Goal: Transaction & Acquisition: Purchase product/service

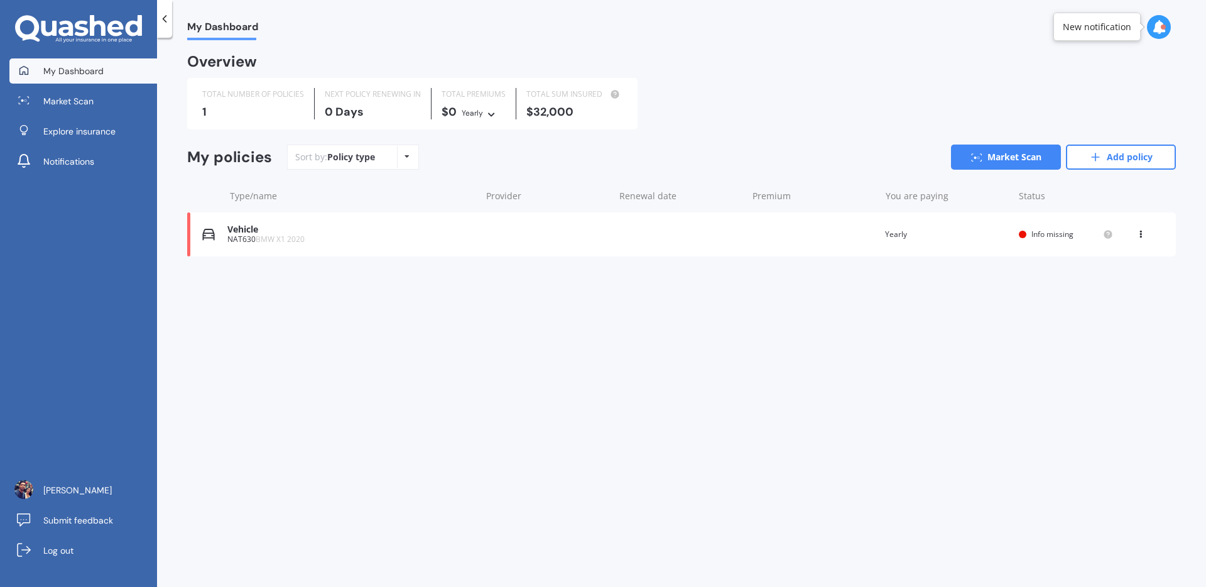
click at [503, 232] on div "Vehicle NAT630 BMW X1 2020 Renewal date Premium You are paying Yearly Status In…" at bounding box center [681, 234] width 989 height 44
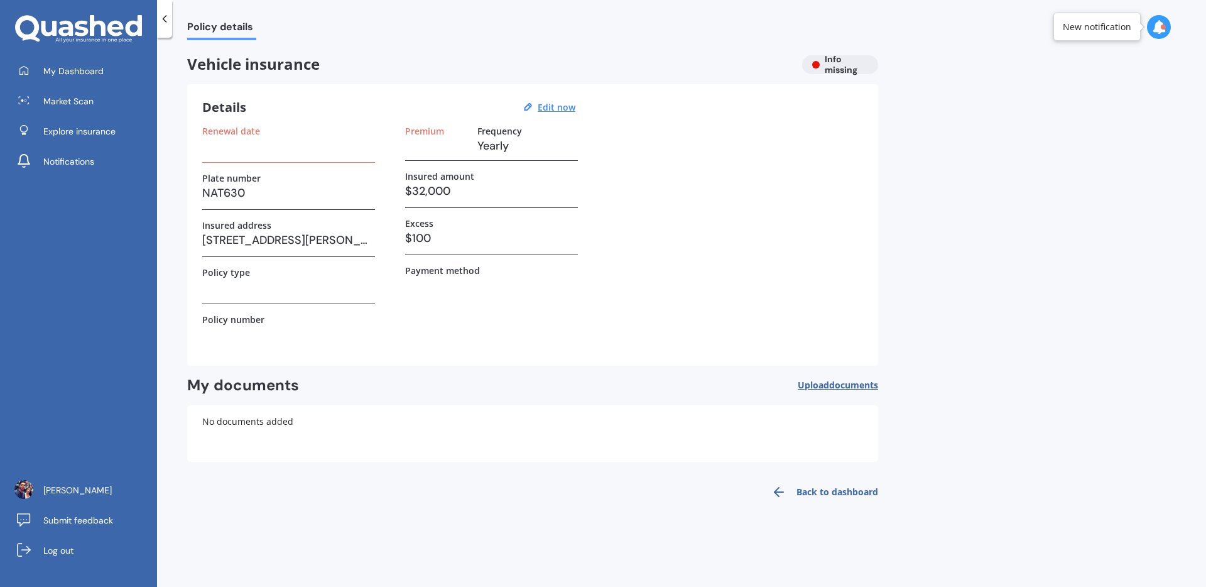
click at [332, 283] on h3 at bounding box center [288, 287] width 173 height 19
click at [568, 111] on u "Edit now" at bounding box center [557, 107] width 38 height 12
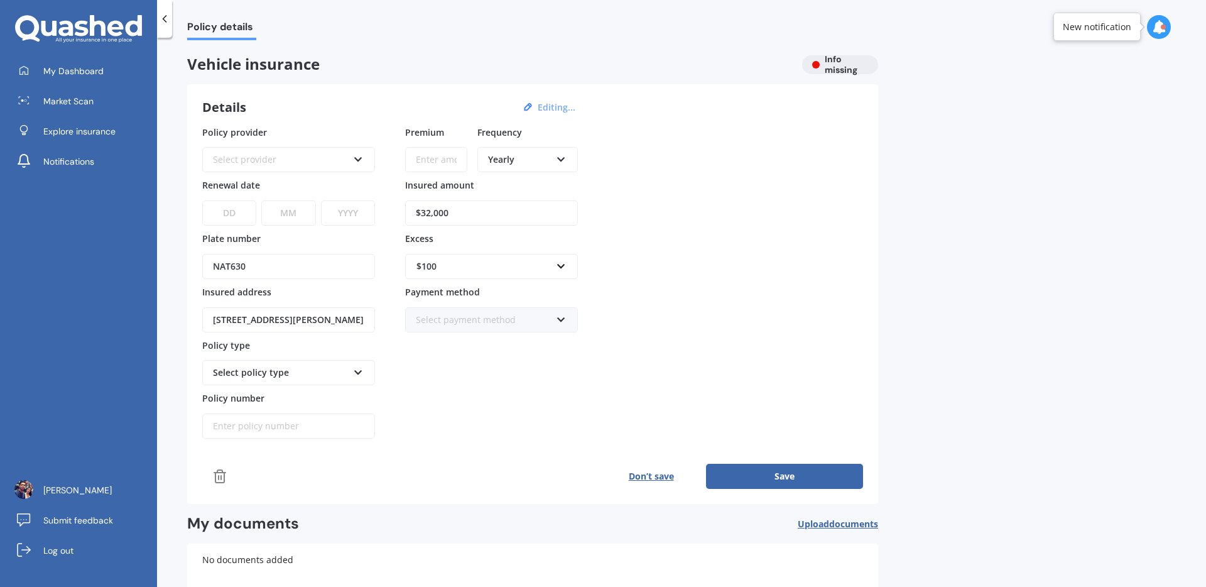
click at [245, 160] on div "Select provider" at bounding box center [280, 160] width 135 height 14
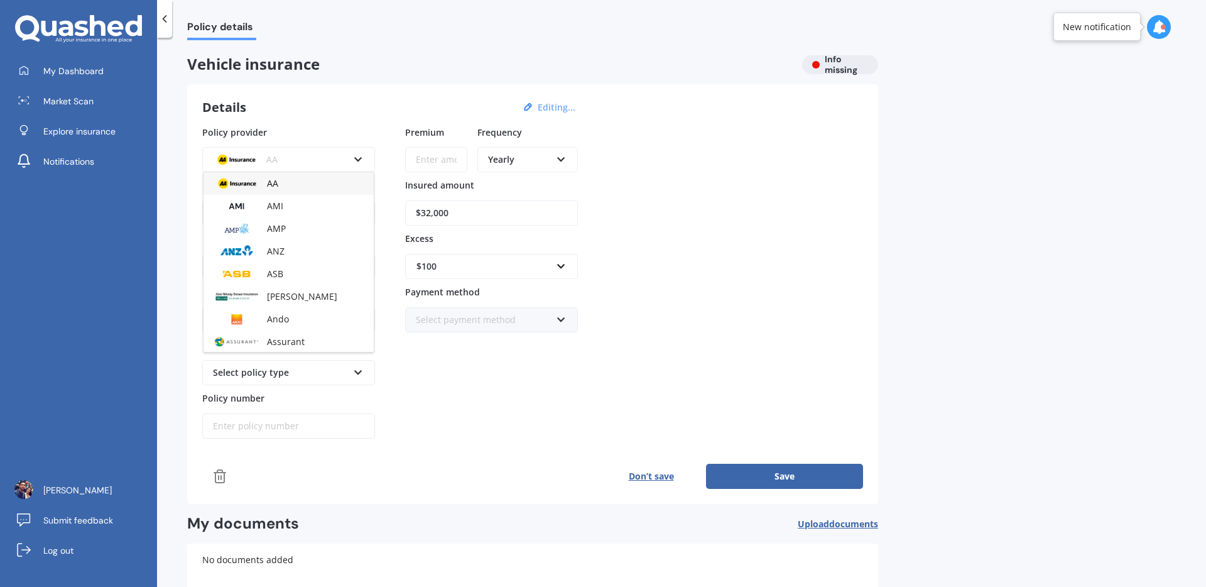
click at [755, 244] on div "Policy provider AA AA AMI AMP ANZ ASB Aioi Nissay Dowa Ando Assurant Autosure B…" at bounding box center [532, 282] width 661 height 313
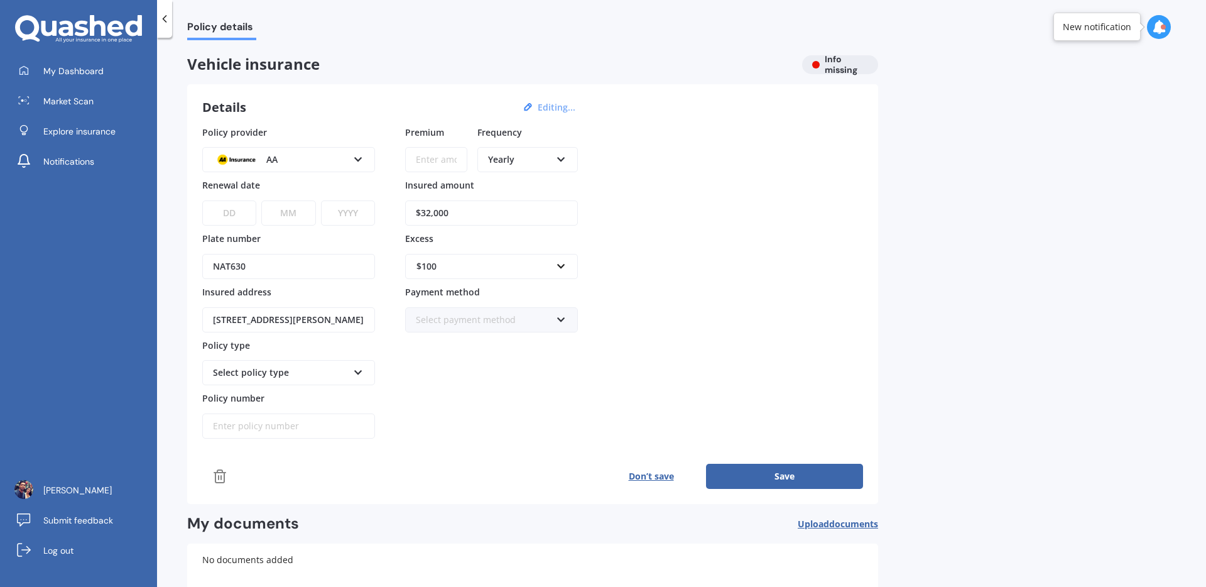
click at [214, 480] on icon at bounding box center [219, 476] width 15 height 15
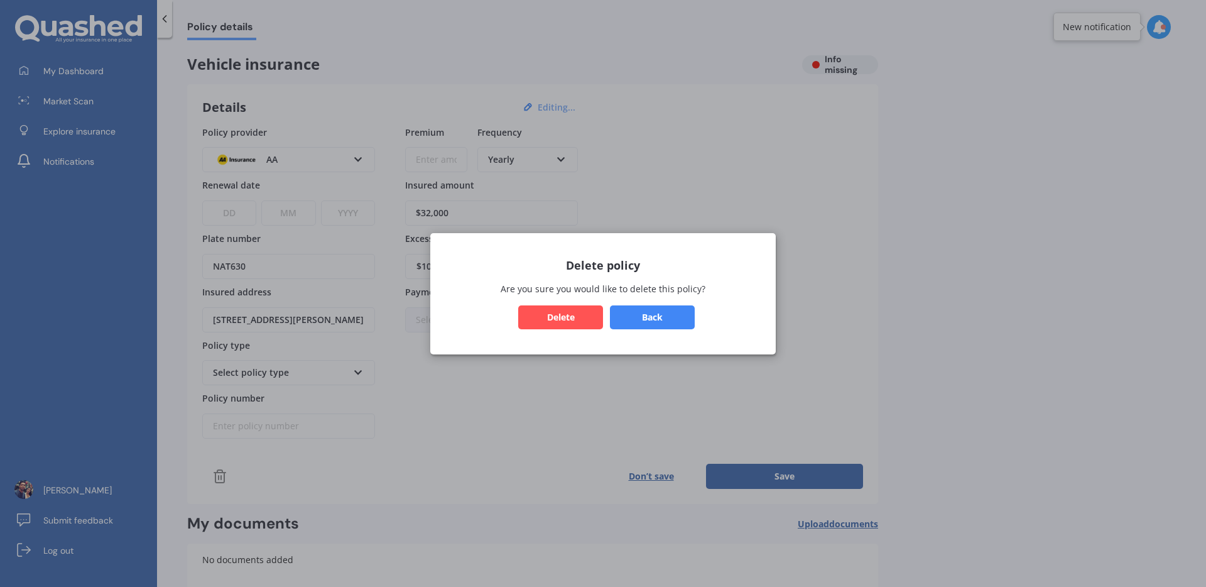
click at [582, 323] on button "Delete" at bounding box center [560, 317] width 85 height 24
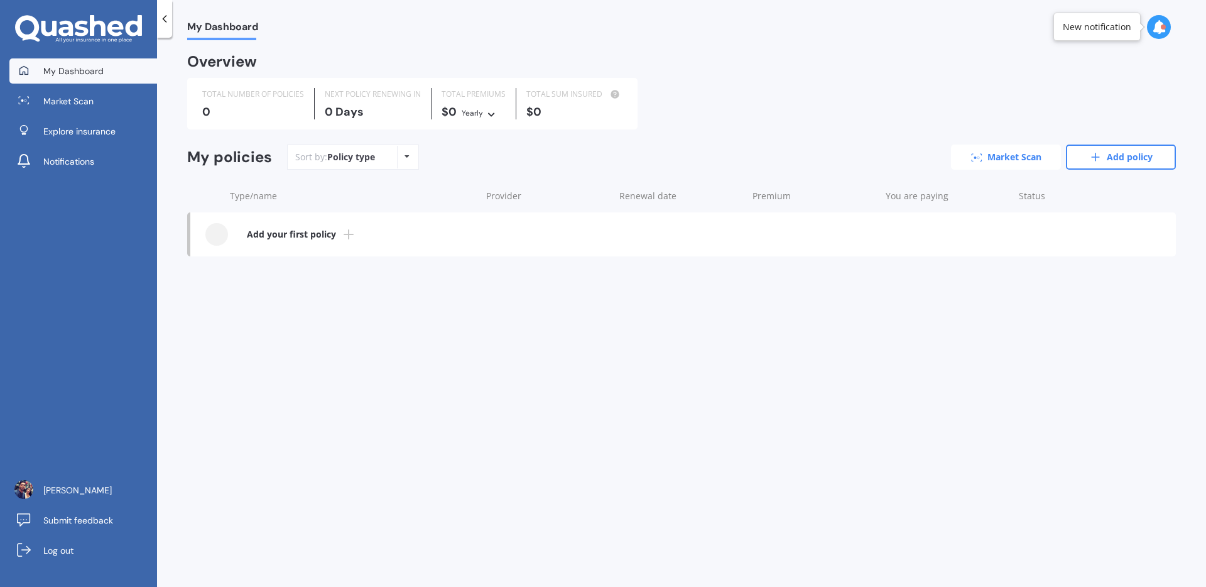
click at [1030, 162] on link "Market Scan" at bounding box center [1006, 156] width 110 height 25
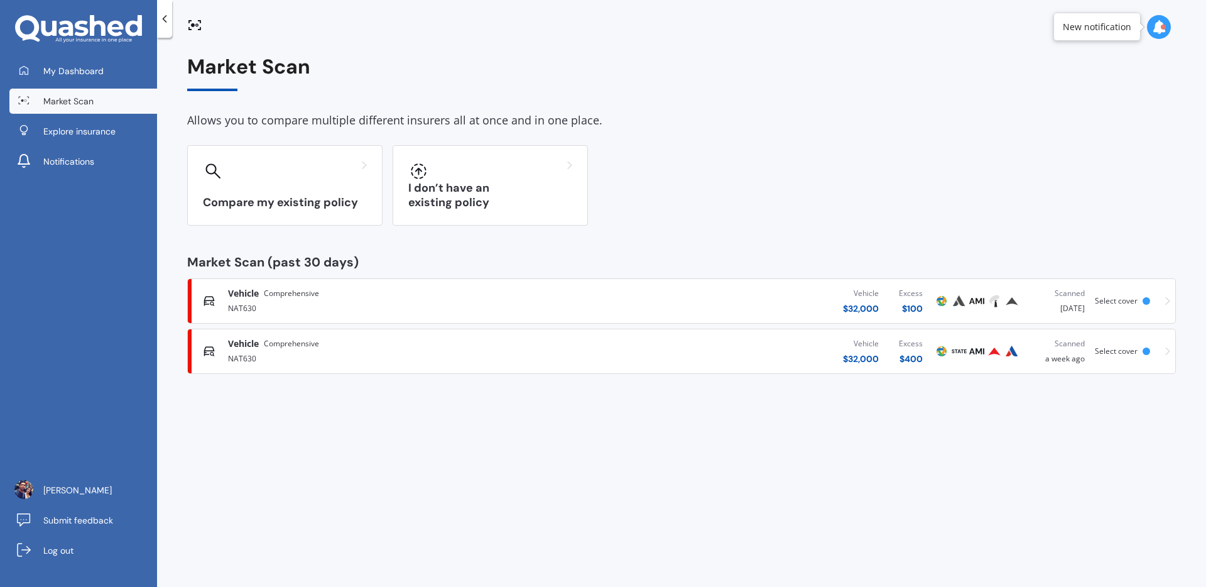
click at [688, 353] on div "Vehicle $ 32,000 Excess $ 400" at bounding box center [750, 351] width 365 height 38
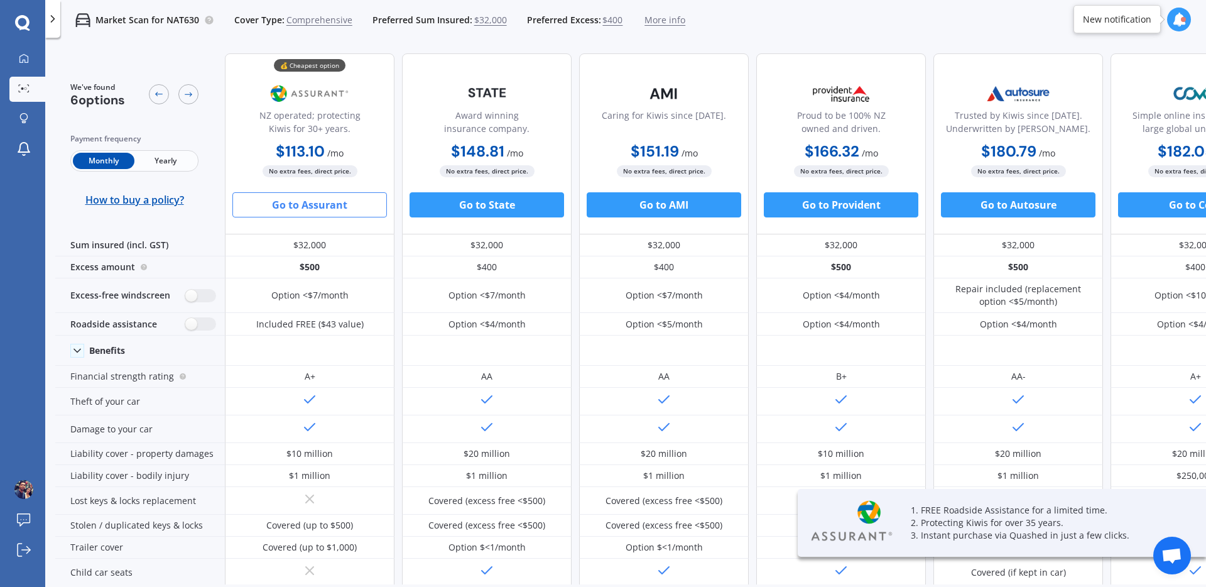
click at [355, 209] on button "Go to Assurant" at bounding box center [309, 204] width 154 height 25
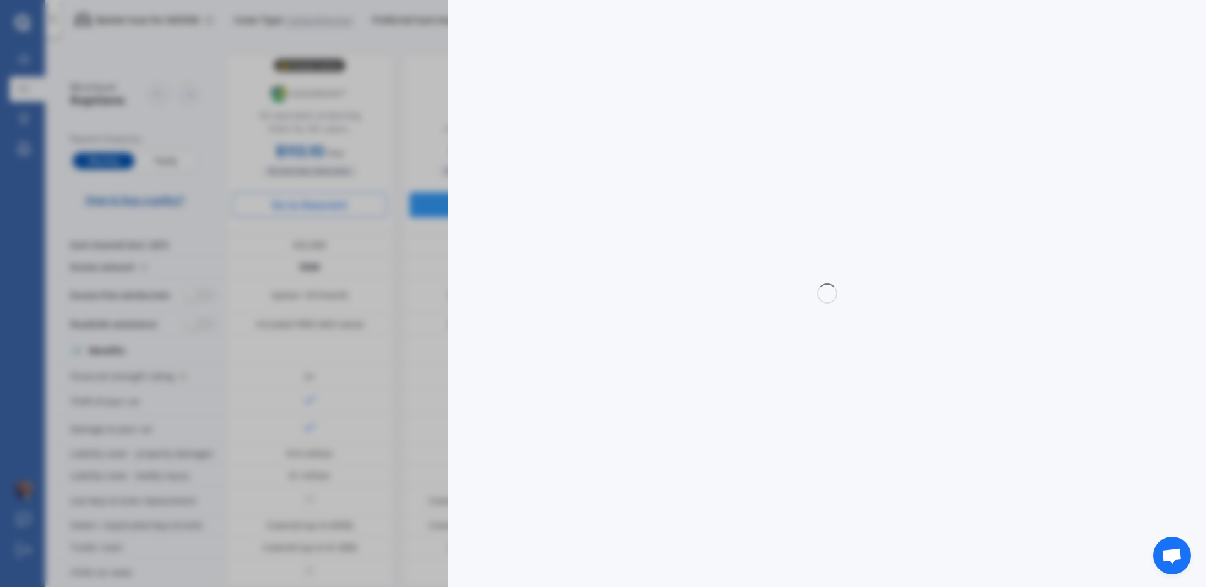
select select "Monthly"
select select "full"
select select "0"
select select "Canterbury"
select select "BMW"
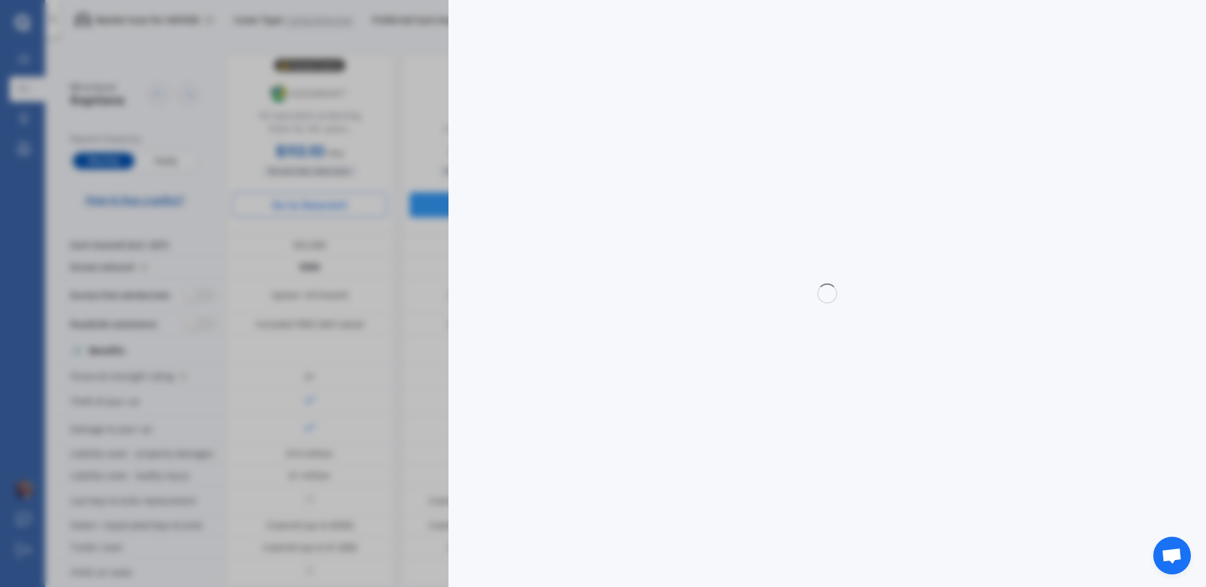
select select "X1"
select select "SDRIVE 18D"
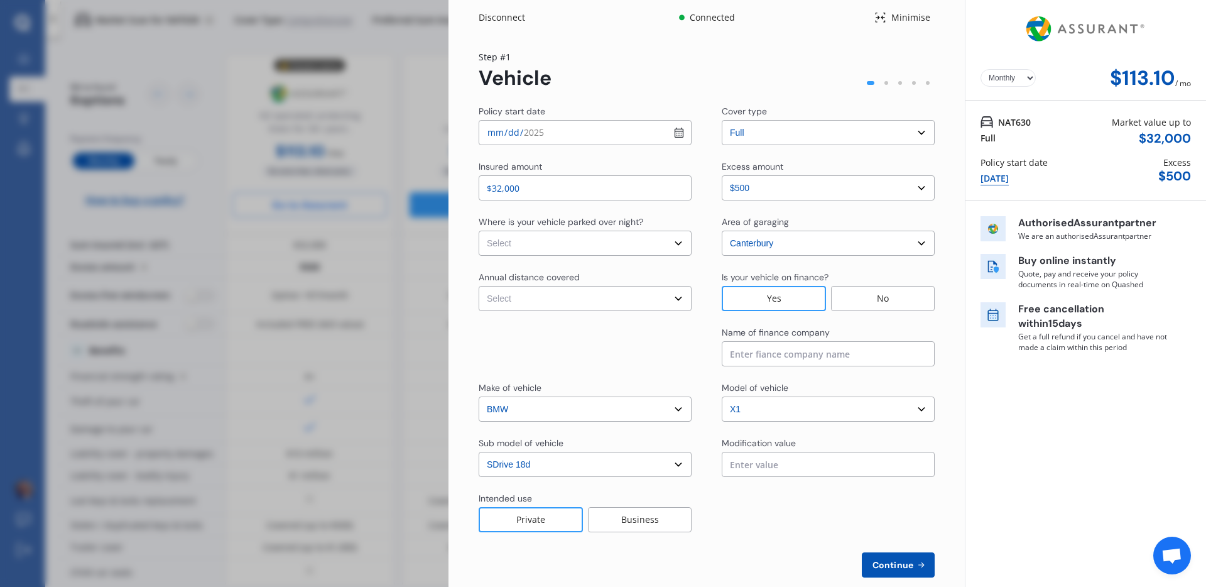
click at [676, 136] on input "[DATE]" at bounding box center [585, 132] width 213 height 25
type input "[DATE]"
click at [828, 345] on input at bounding box center [828, 353] width 213 height 25
drag, startPoint x: 777, startPoint y: 349, endPoint x: 698, endPoint y: 344, distance: 79.3
click at [698, 344] on div "Name of finance company Hear" at bounding box center [707, 346] width 456 height 40
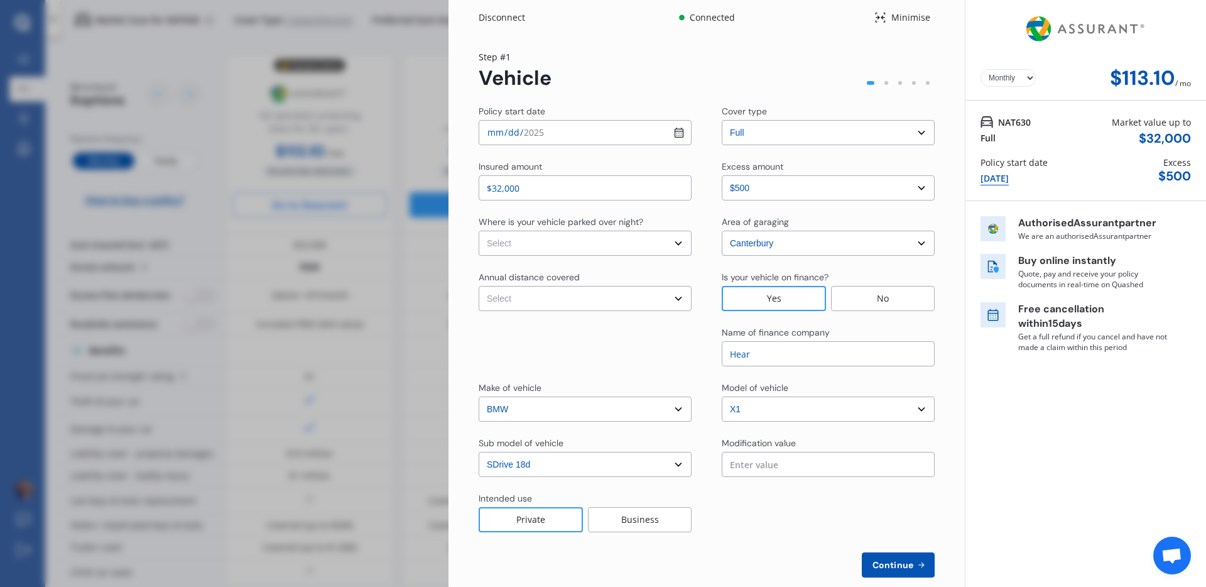
paste input "heartland bank"
drag, startPoint x: 819, startPoint y: 355, endPoint x: 746, endPoint y: 355, distance: 72.9
click at [710, 340] on div "Name of finance company heartland bankHear" at bounding box center [707, 346] width 456 height 40
paste input
drag, startPoint x: 731, startPoint y: 351, endPoint x: 710, endPoint y: 348, distance: 21.6
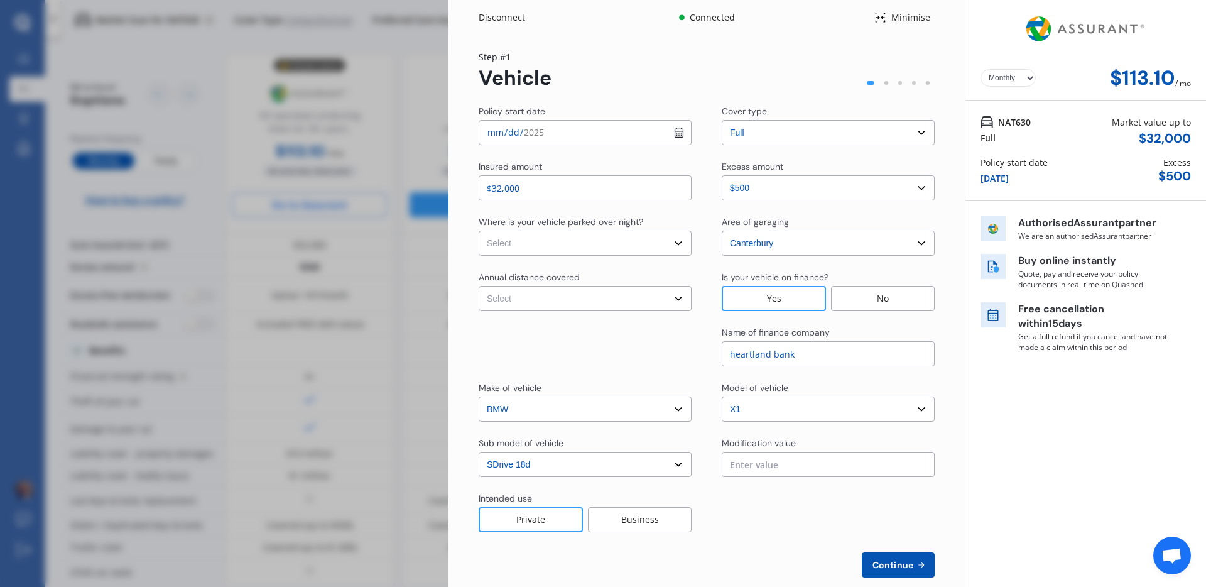
click at [710, 348] on div "Name of finance company heartland bank" at bounding box center [707, 346] width 456 height 40
type input "Heartland bank"
click at [815, 456] on input "text" at bounding box center [828, 464] width 213 height 25
click at [786, 506] on div at bounding box center [828, 512] width 213 height 40
click at [600, 236] on select "Select In a garage On own property On street or road" at bounding box center [585, 242] width 213 height 25
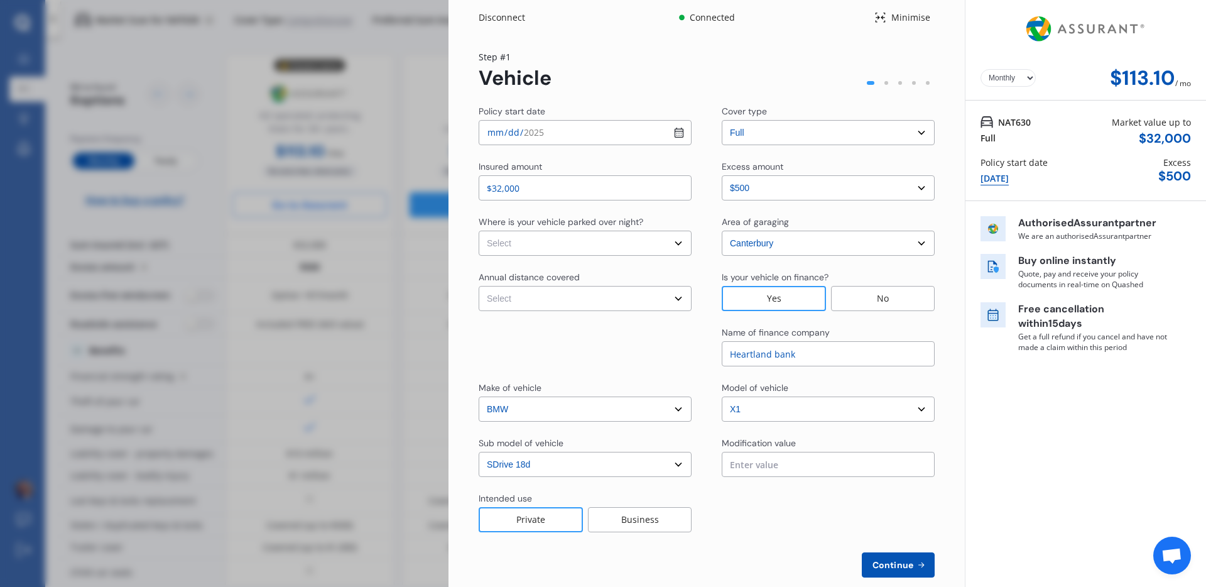
select select "In a garage"
click at [479, 230] on select "Select In a garage On own property On street or road" at bounding box center [585, 242] width 213 height 25
click at [598, 301] on select "Select Low (less than 15,000km per year) Average (15,000-30,000km per year) Hig…" at bounding box center [585, 298] width 213 height 25
select select "15000"
click at [479, 286] on select "Select Low (less than 15,000km per year) Average (15,000-30,000km per year) Hig…" at bounding box center [585, 298] width 213 height 25
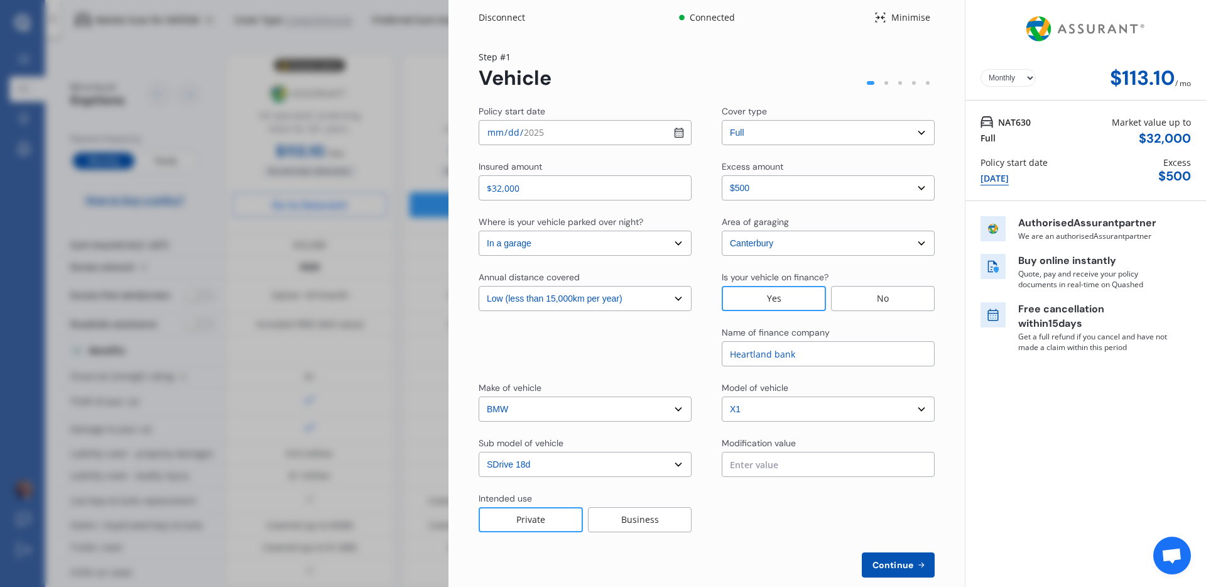
click at [885, 561] on span "Continue" at bounding box center [893, 565] width 46 height 10
select select "Mr"
select select "05"
select select "06"
select select "1990"
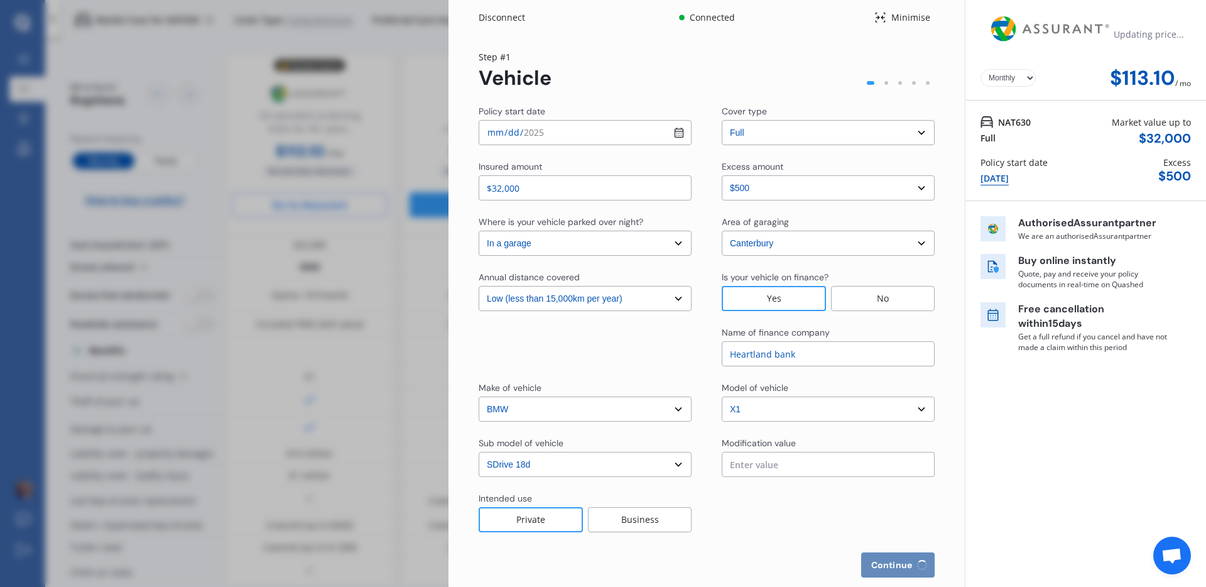
select select "full"
select select "more than 4 years"
select select "[GEOGRAPHIC_DATA]"
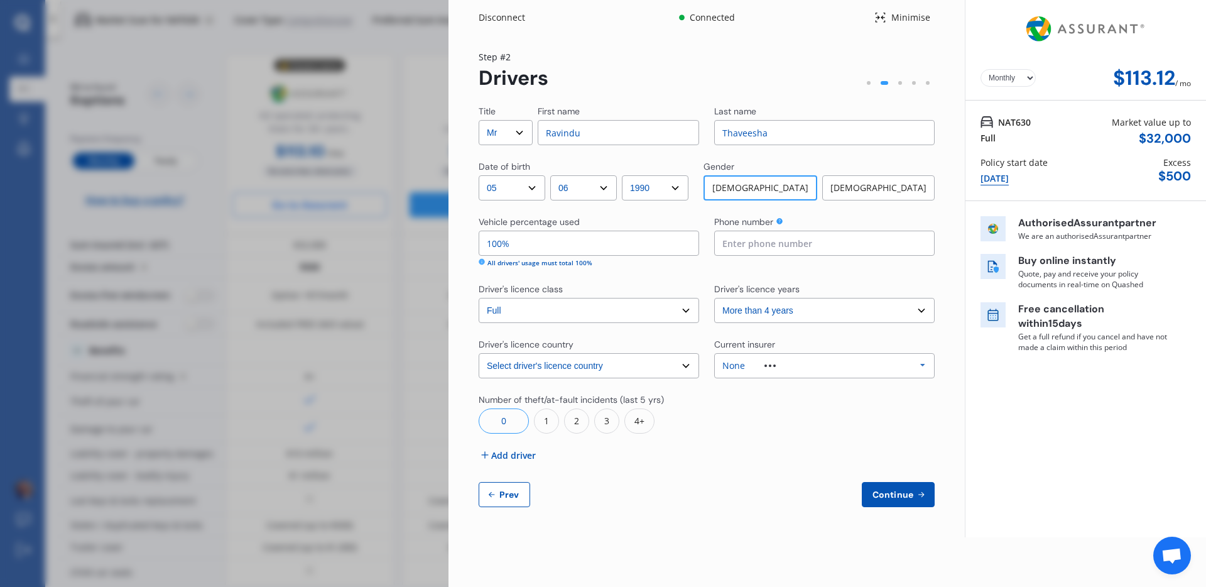
click at [751, 126] on input "Thaveesha" at bounding box center [824, 132] width 220 height 25
click at [649, 130] on input "Ravindu" at bounding box center [618, 132] width 161 height 25
paste input "Thaveesha"
type input "[PERSON_NAME]"
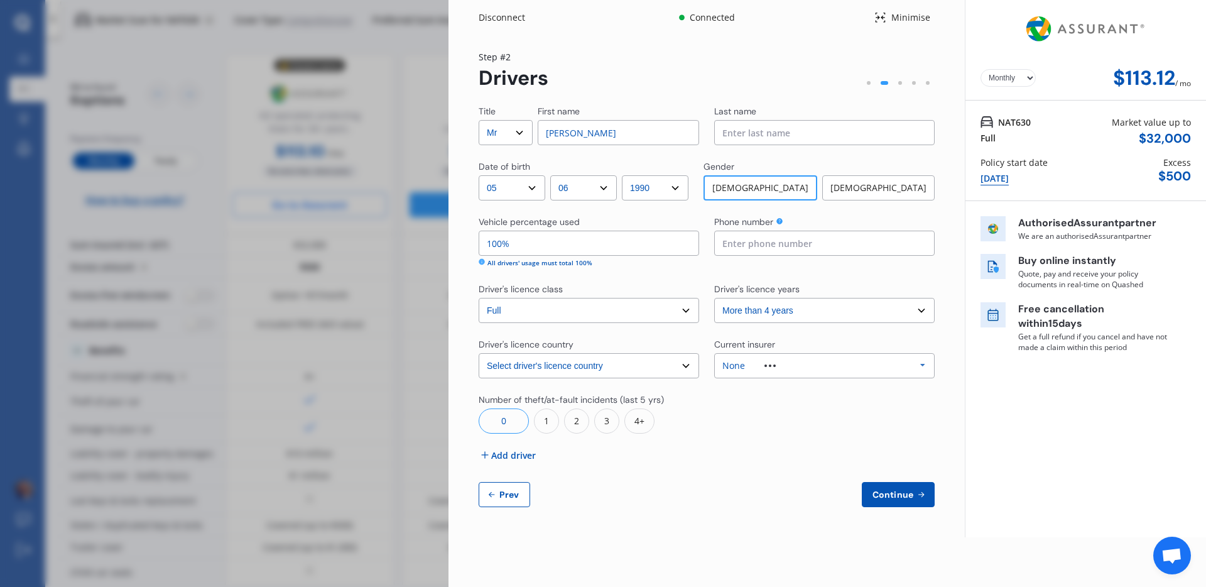
type input "0719431060"
click at [759, 140] on input at bounding box center [824, 132] width 220 height 25
type input "k"
type input "[PERSON_NAME]"
click at [751, 85] on div "Step # 2 Drivers" at bounding box center [707, 70] width 456 height 40
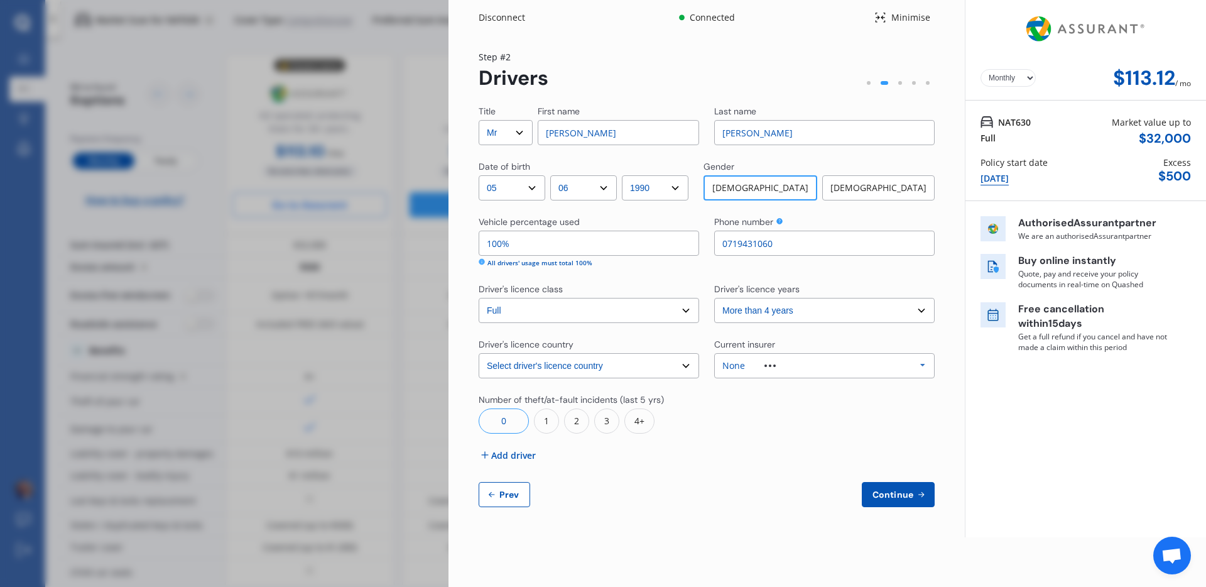
drag, startPoint x: 790, startPoint y: 239, endPoint x: 703, endPoint y: 236, distance: 86.7
click at [703, 236] on div "Vehicle percentage used 100% All drivers' usage must total 100% Phone number [P…" at bounding box center [707, 241] width 456 height 52
type input "0273028274"
click at [651, 273] on div "Title Select Mr Mrs Miss Ms Dr First name [PERSON_NAME] Last name [PERSON_NAME]…" at bounding box center [707, 306] width 456 height 402
click at [757, 312] on select "Select driver's licence years Less than 1 year 1-2 years 2-4 years More than 4 …" at bounding box center [824, 310] width 220 height 25
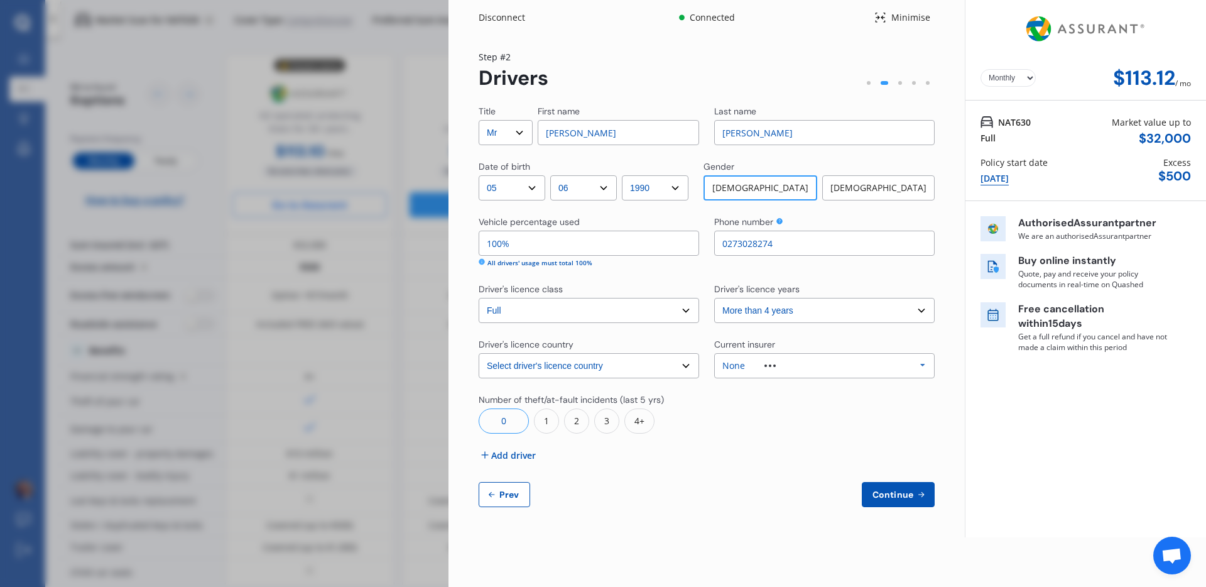
click at [714, 298] on select "Select driver's licence years Less than 1 year 1-2 years 2-4 years More than 4 …" at bounding box center [824, 310] width 220 height 25
click at [757, 312] on select "Select driver's licence years Less than 1 year 1-2 years 2-4 years More than 4 …" at bounding box center [824, 310] width 220 height 25
select select "1-2 years"
click at [714, 298] on select "Select driver's licence years Less than 1 year 1-2 years 2-4 years More than 4 …" at bounding box center [824, 310] width 220 height 25
click at [816, 371] on div "None Allianz AAI AMI IAG - NZI/State [PERSON_NAME] Vero Unknown Other Insurer N…" at bounding box center [824, 365] width 220 height 25
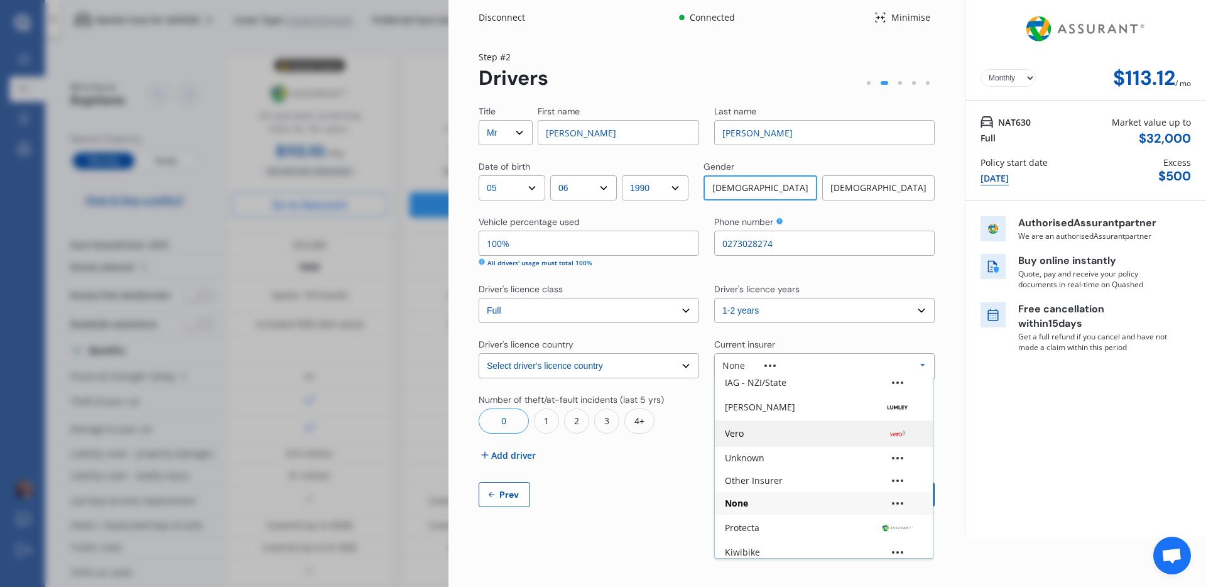
scroll to position [84, 0]
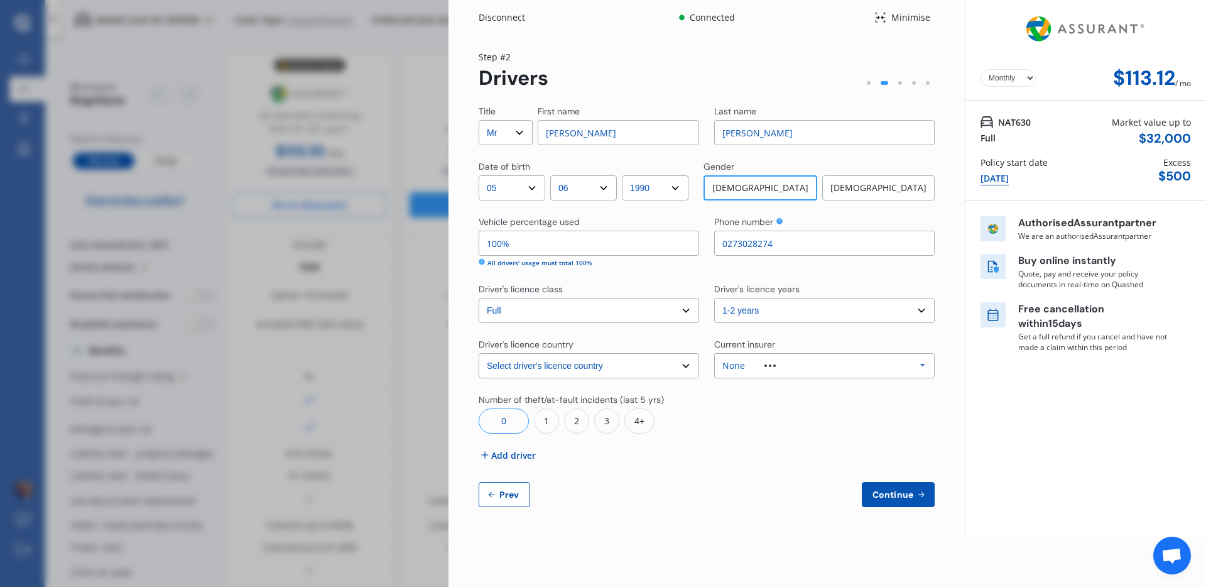
click at [973, 419] on div "Yearly Monthly $113.12 / mo NAT630 Full Market value up to $ 32,000 Policy star…" at bounding box center [1085, 268] width 241 height 537
click at [906, 491] on span "Continue" at bounding box center [893, 494] width 46 height 10
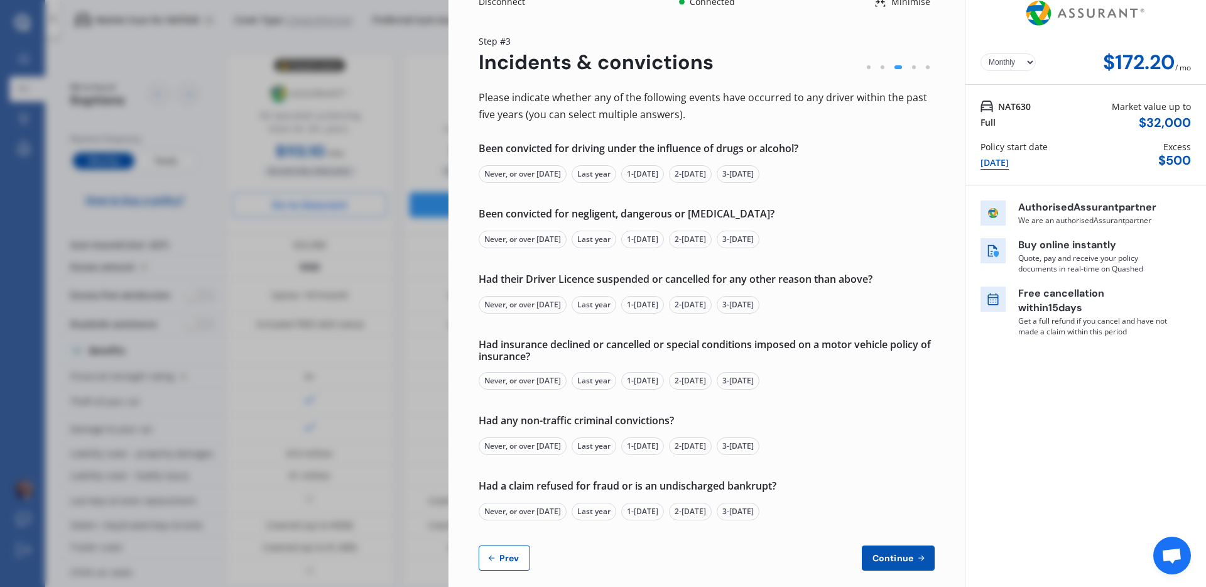
scroll to position [30, 0]
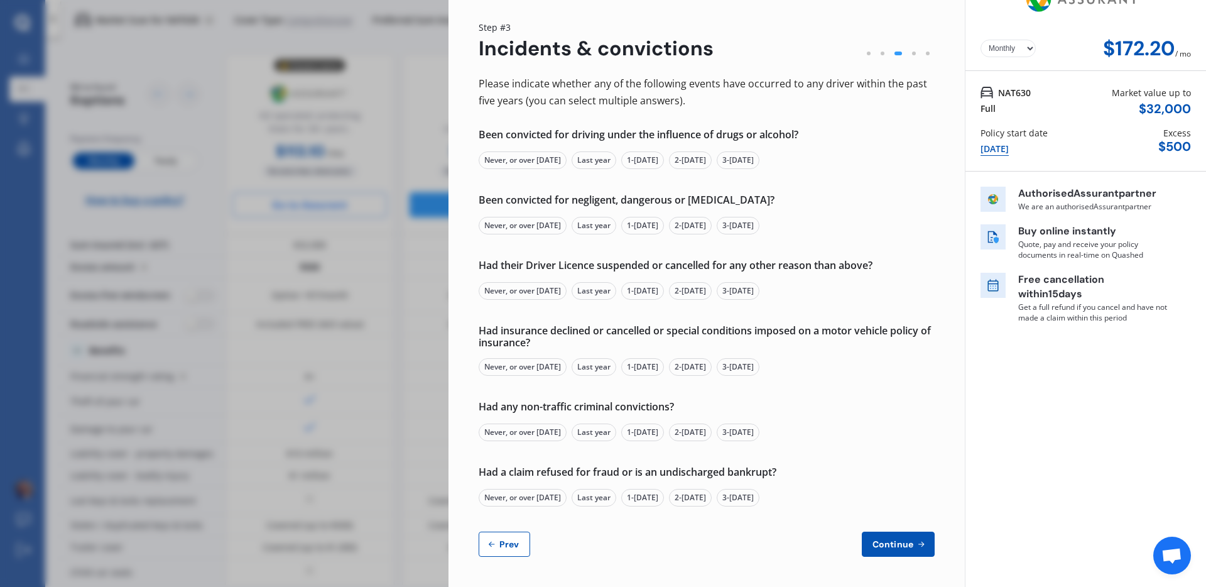
click at [510, 532] on button "Prev" at bounding box center [504, 543] width 51 height 25
select select "Mr"
select select "05"
select select "06"
select select "1990"
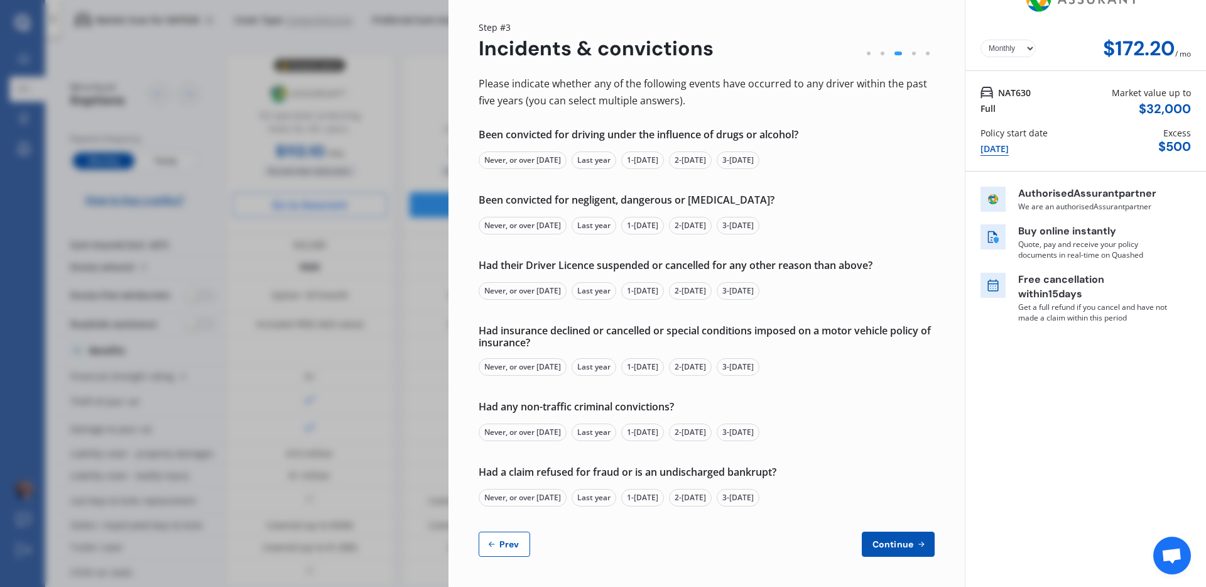
select select "full"
select select "1-2 years"
select select "[GEOGRAPHIC_DATA]"
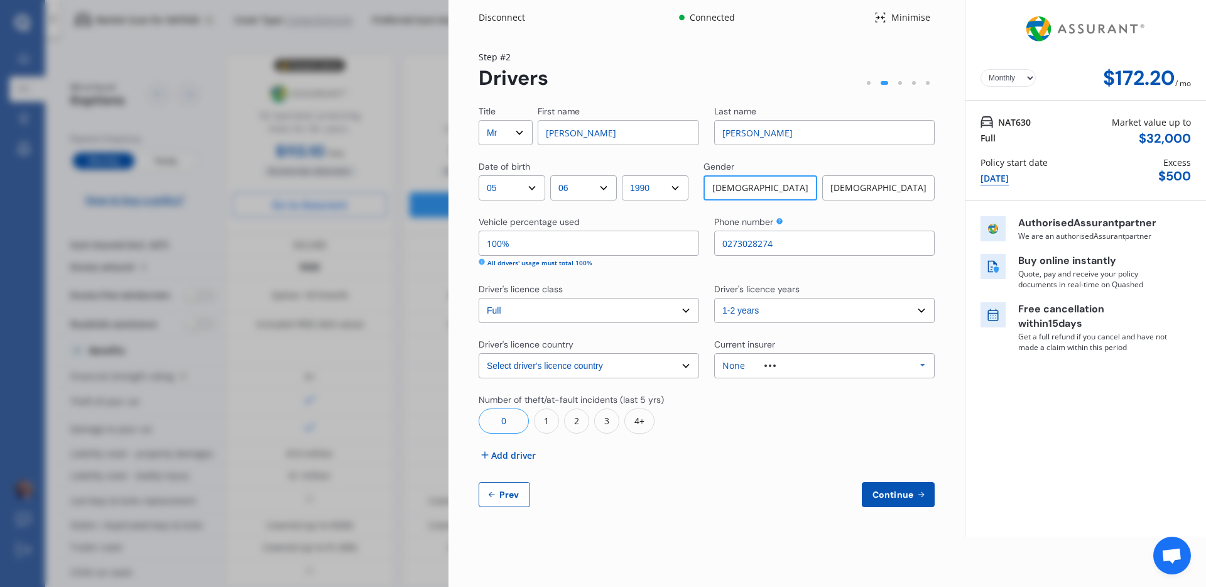
scroll to position [0, 0]
click at [746, 304] on select "Select driver's licence years Less than 1 year 1-2 years 2-4 years More than 4 …" at bounding box center [824, 310] width 220 height 25
select select "more than 4 years"
click at [714, 298] on select "Select driver's licence years Less than 1 year 1-2 years 2-4 years More than 4 …" at bounding box center [824, 310] width 220 height 25
click at [911, 497] on span "Continue" at bounding box center [893, 494] width 46 height 10
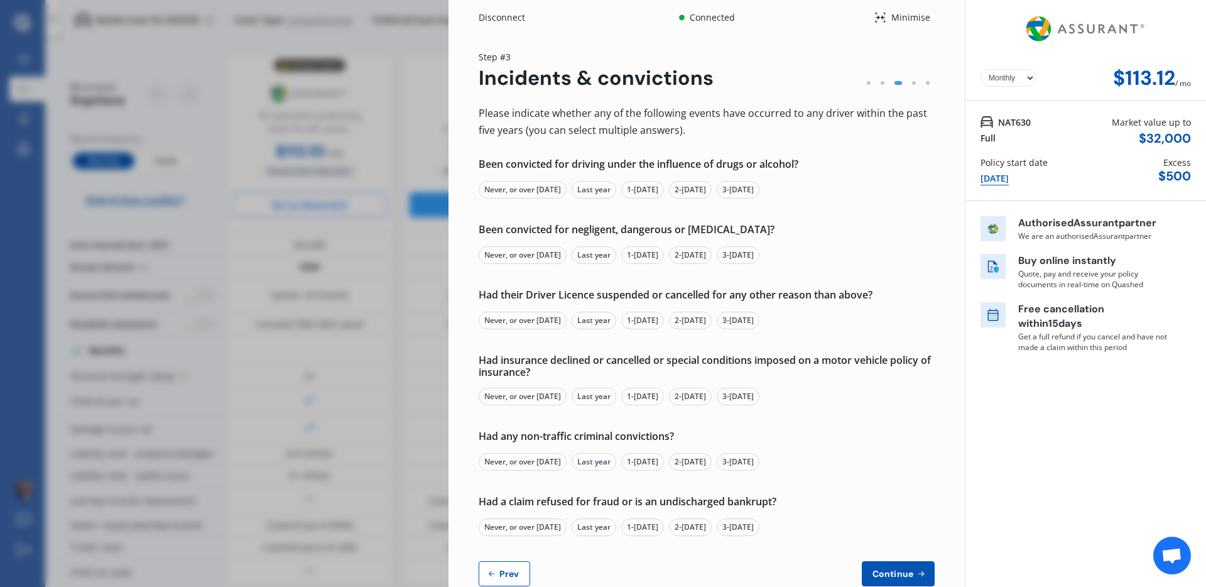
click at [514, 574] on span "Prev" at bounding box center [509, 573] width 25 height 10
select select "Mr"
select select "05"
select select "06"
select select "1990"
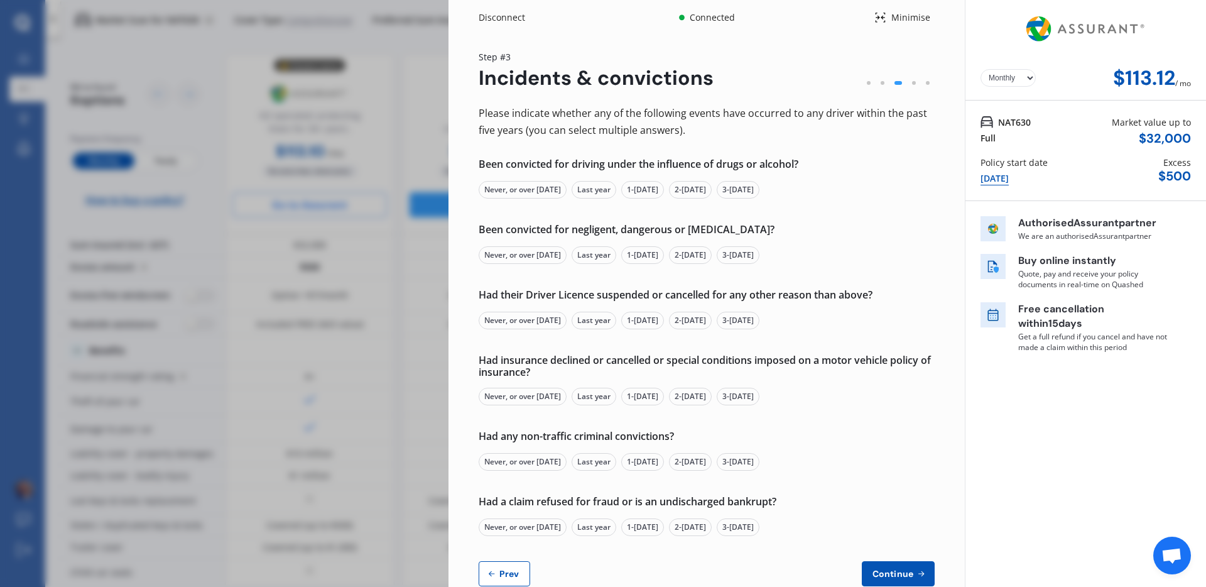
select select "full"
select select "more than 4 years"
select select "[GEOGRAPHIC_DATA]"
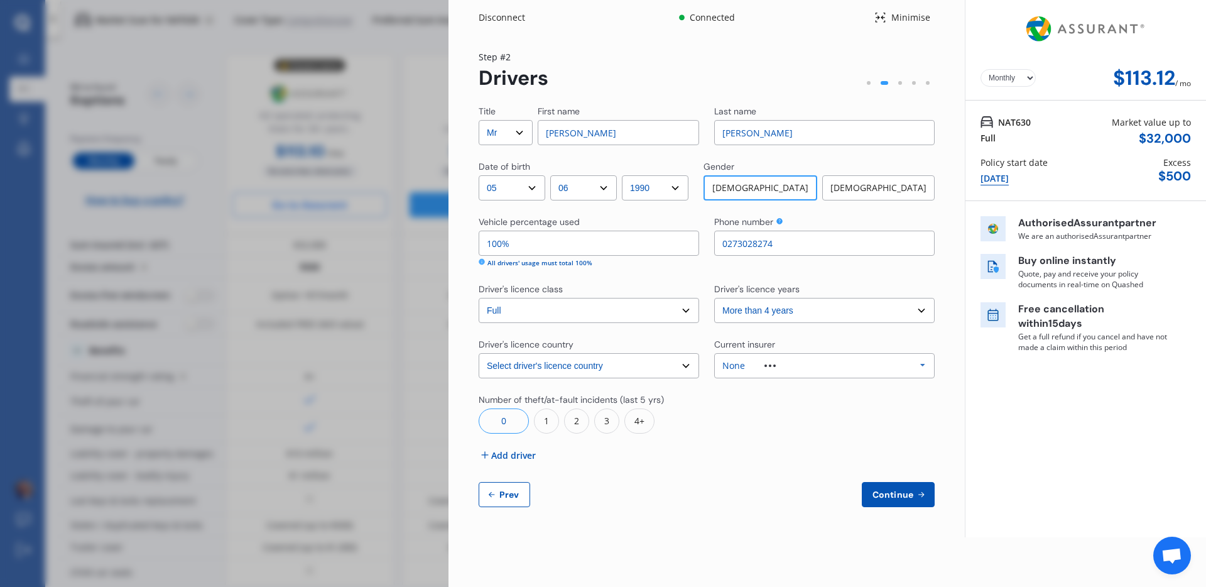
click at [912, 492] on span "Continue" at bounding box center [893, 494] width 46 height 10
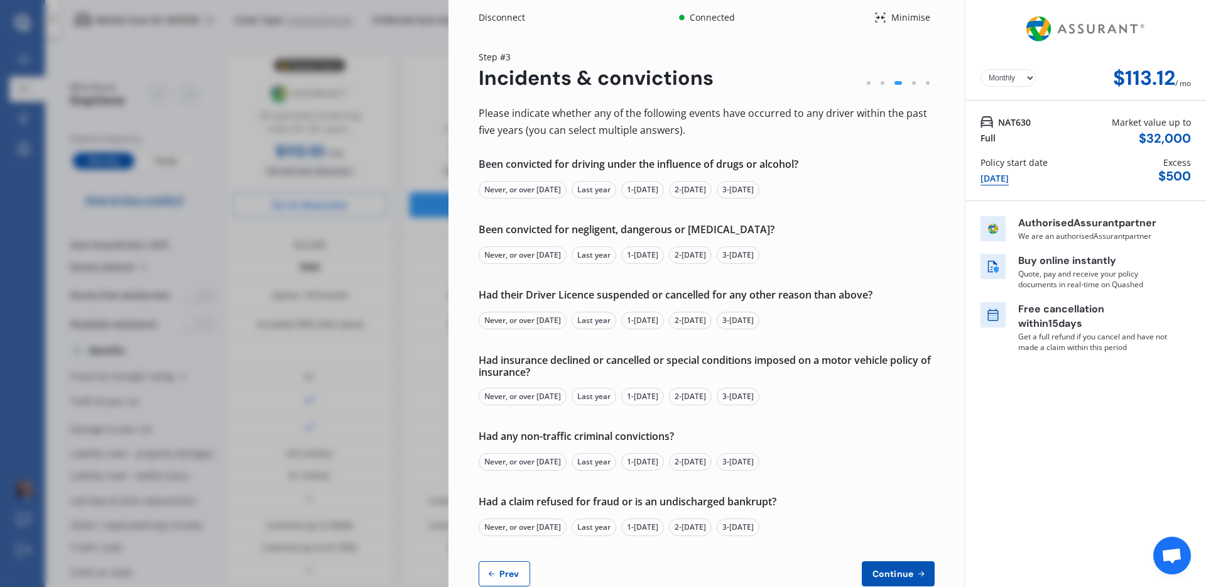
click at [547, 189] on div "Never, or over [DATE]" at bounding box center [523, 190] width 88 height 18
click at [546, 260] on div "Never, or over [DATE]" at bounding box center [523, 255] width 88 height 18
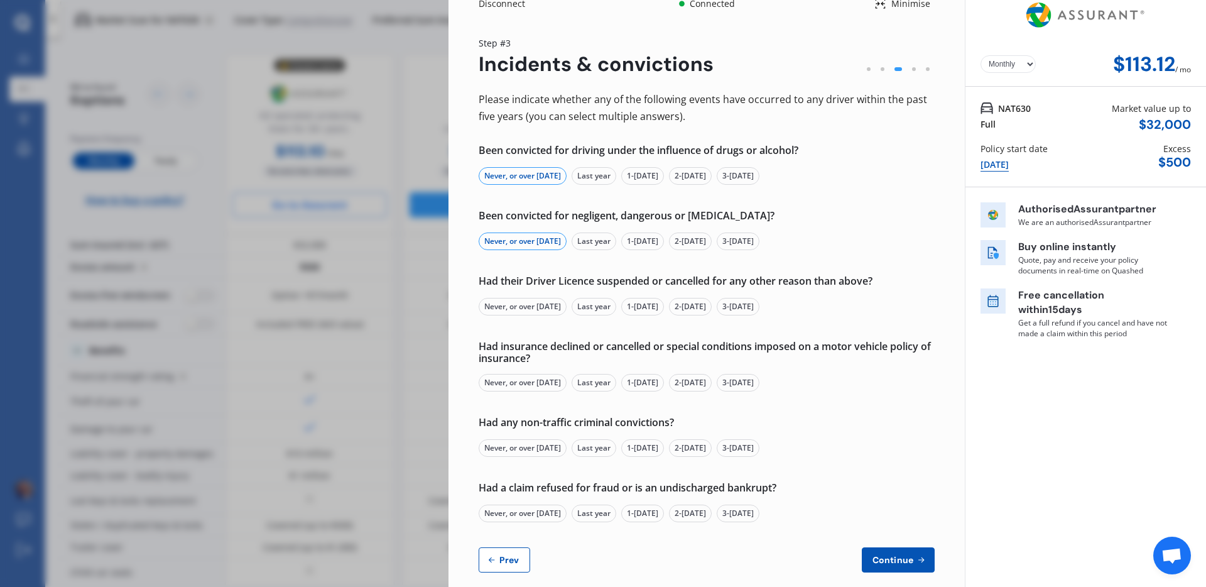
scroll to position [21, 0]
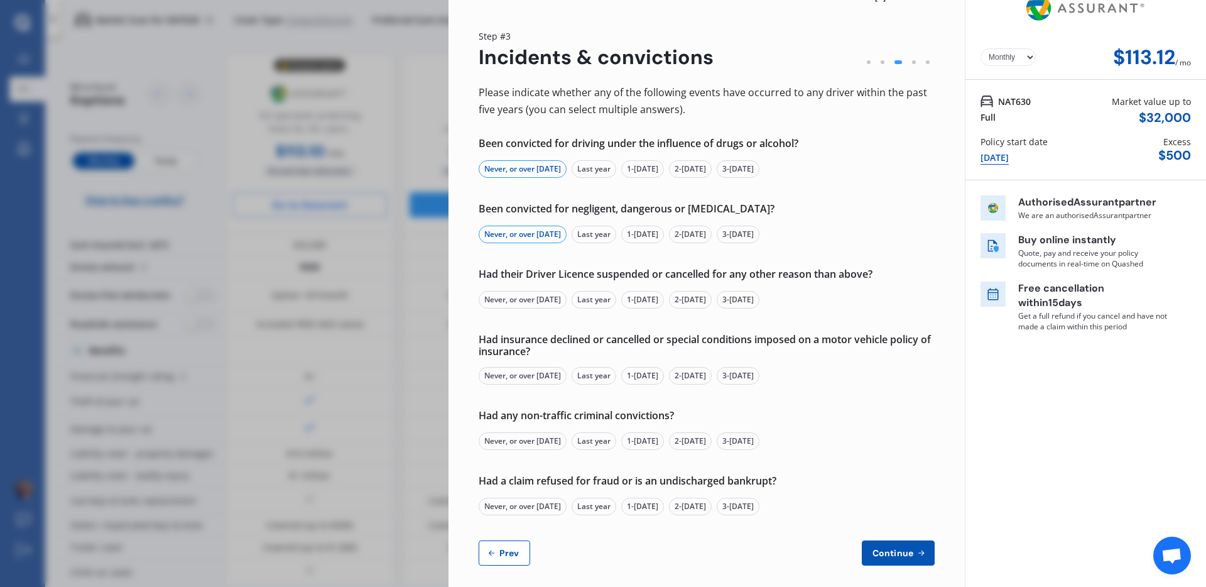
drag, startPoint x: 550, startPoint y: 297, endPoint x: 556, endPoint y: 296, distance: 7.0
click at [550, 297] on div "Never, or over [DATE]" at bounding box center [523, 300] width 88 height 18
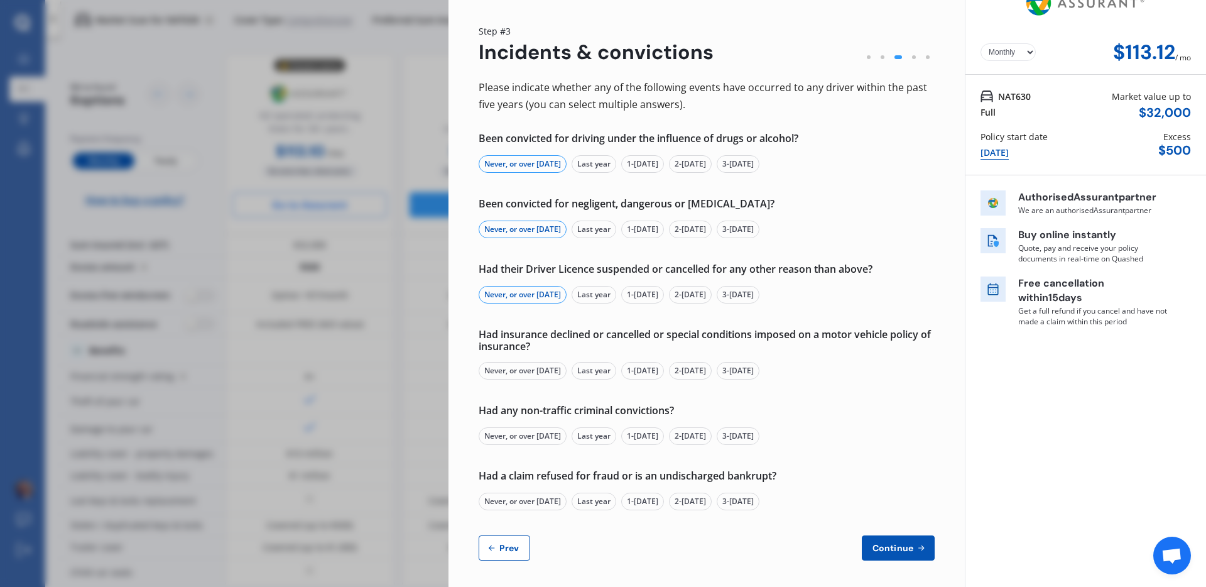
scroll to position [30, 0]
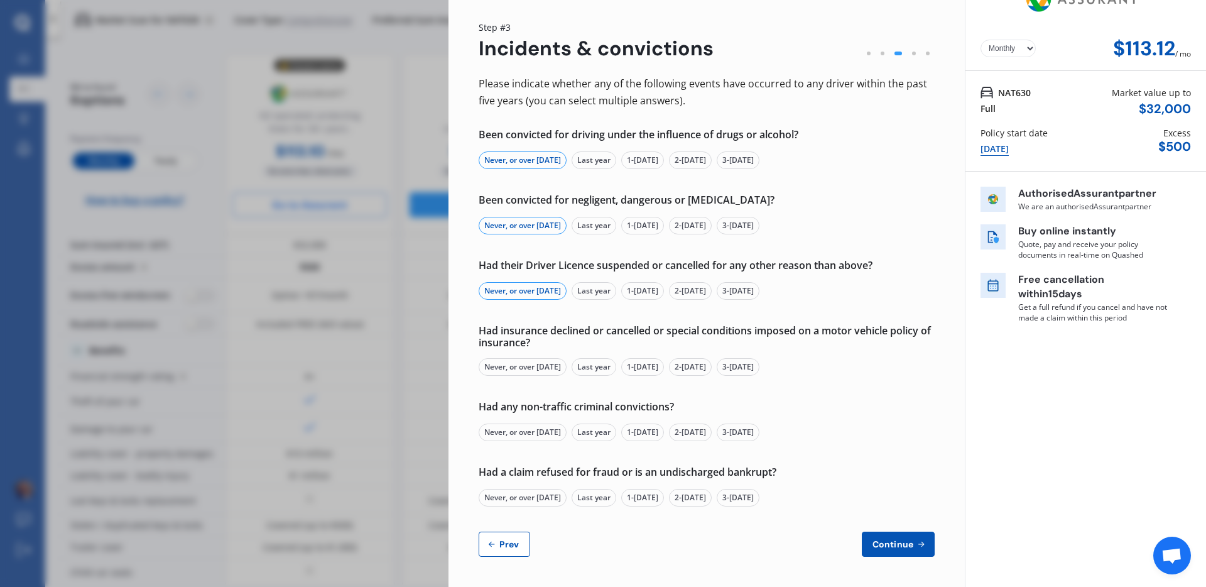
click at [550, 432] on div "Never, or over [DATE]" at bounding box center [523, 432] width 88 height 18
click at [546, 501] on div "Never, or over [DATE]" at bounding box center [523, 498] width 88 height 18
click at [869, 536] on button "Continue" at bounding box center [898, 543] width 73 height 25
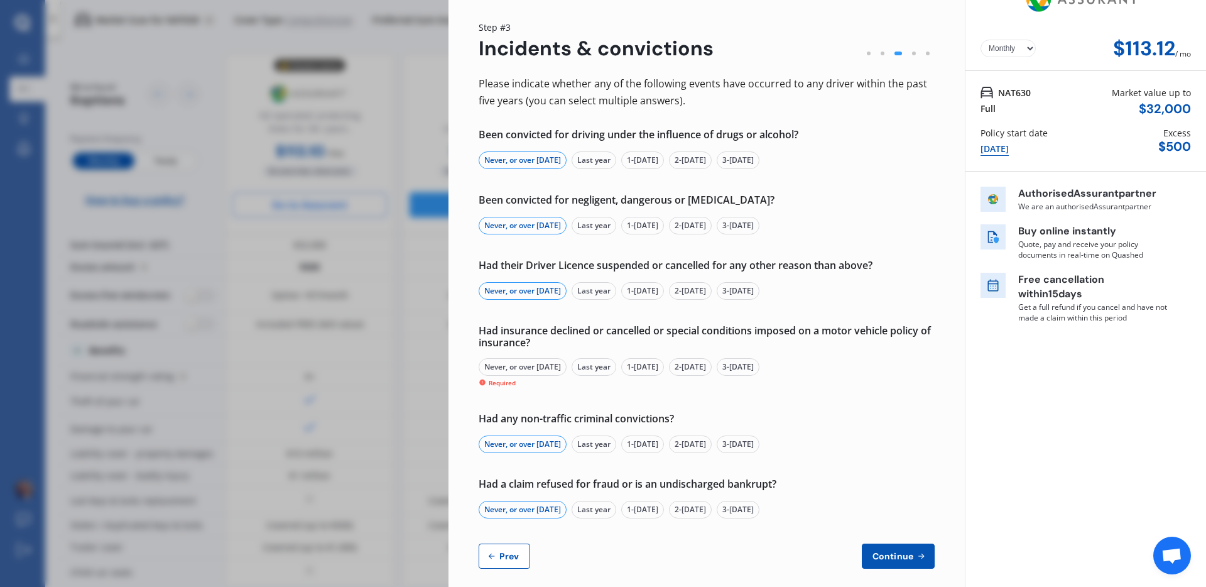
click at [565, 364] on div "Never, or over [DATE]" at bounding box center [523, 367] width 88 height 18
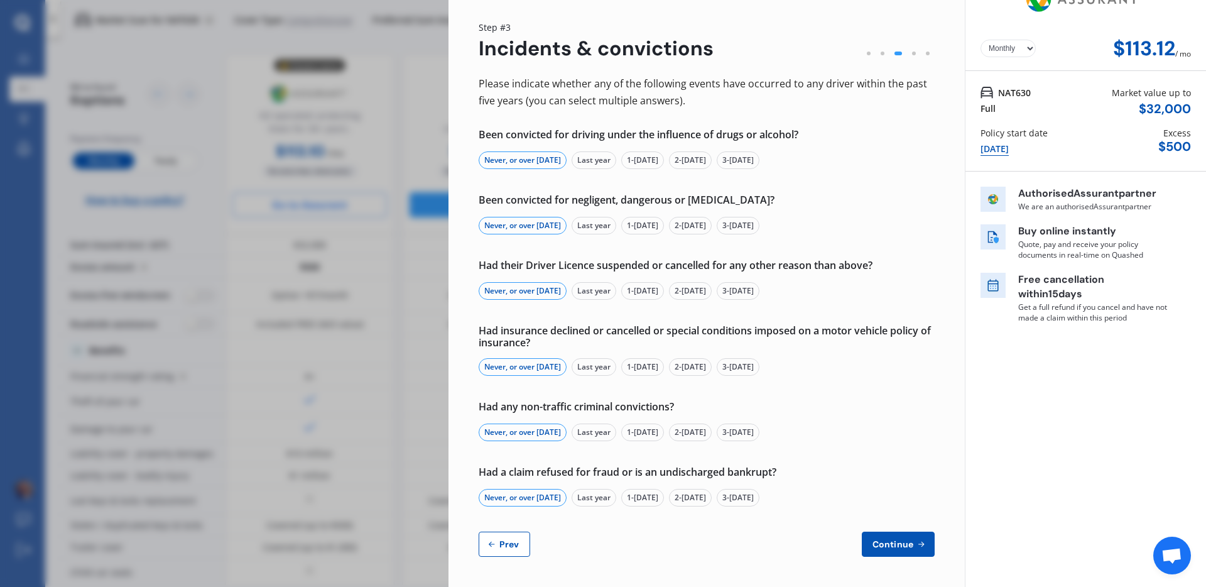
click at [916, 546] on icon at bounding box center [921, 544] width 11 height 10
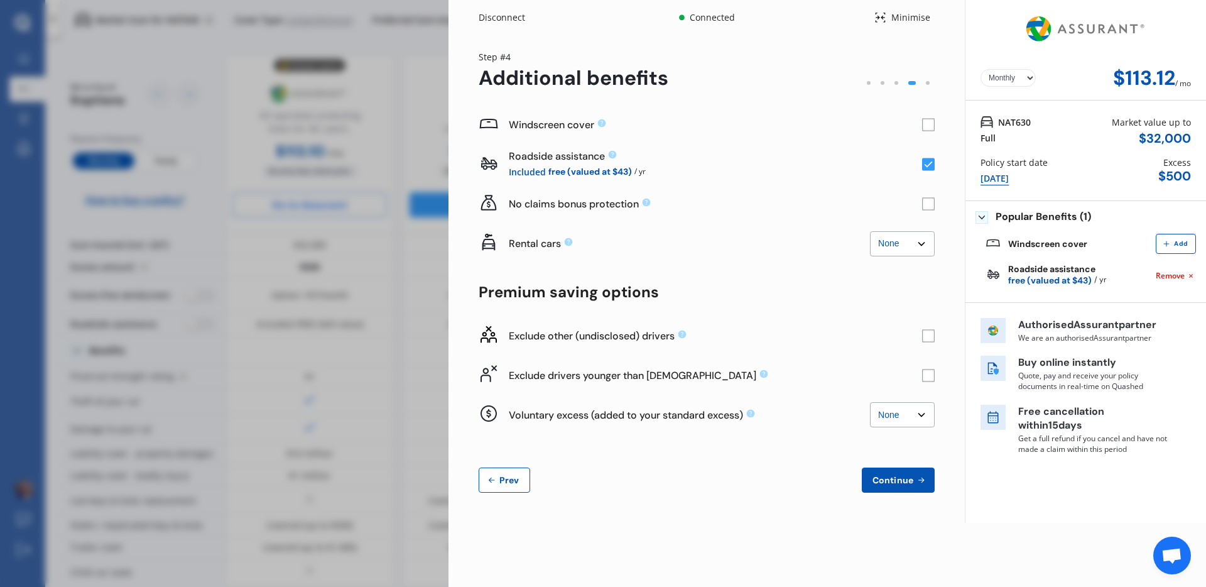
scroll to position [0, 0]
click at [934, 117] on div "Yearly Monthly $113.12 / mo Step # 4 Additional benefits Windscreen cover Roads…" at bounding box center [706, 278] width 516 height 487
click at [931, 119] on rect at bounding box center [928, 125] width 13 height 13
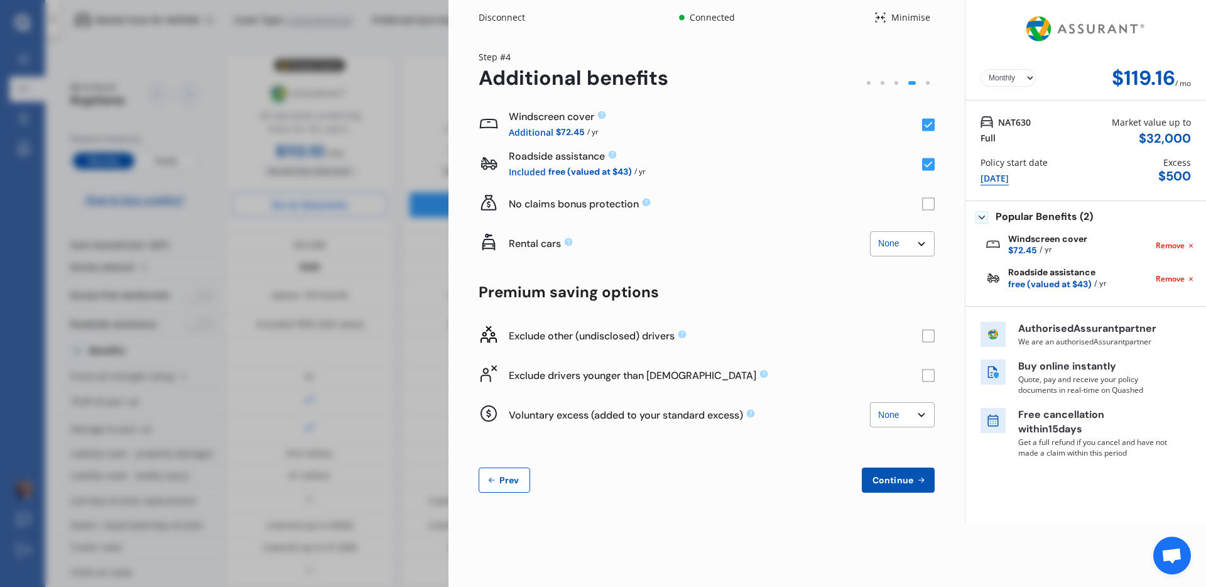
click at [931, 119] on rect at bounding box center [928, 125] width 13 height 13
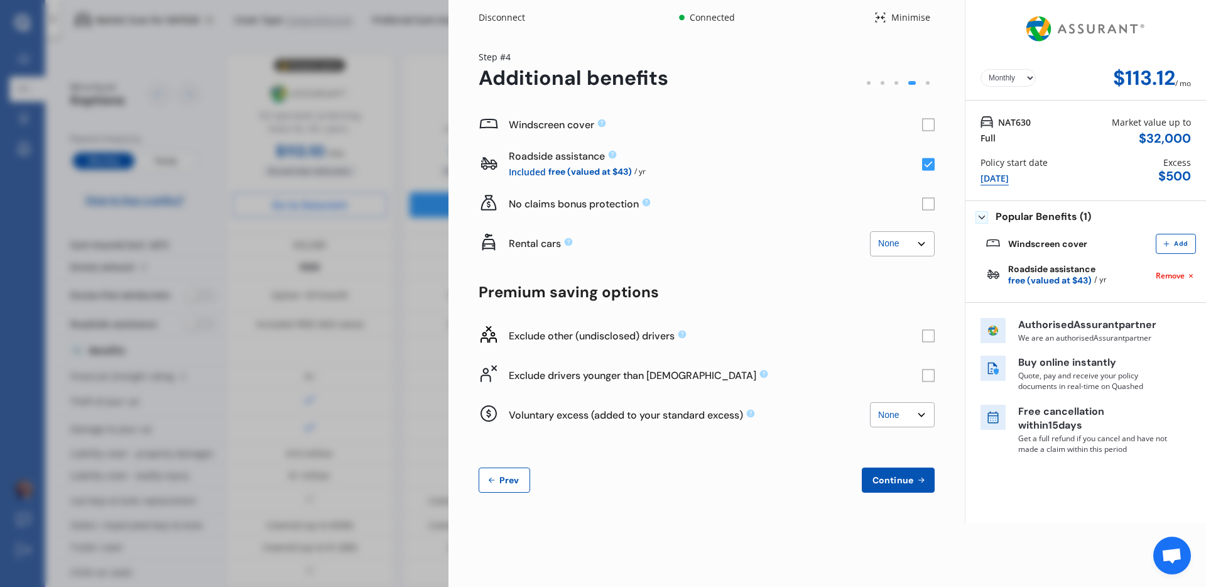
click at [931, 119] on rect at bounding box center [928, 125] width 13 height 13
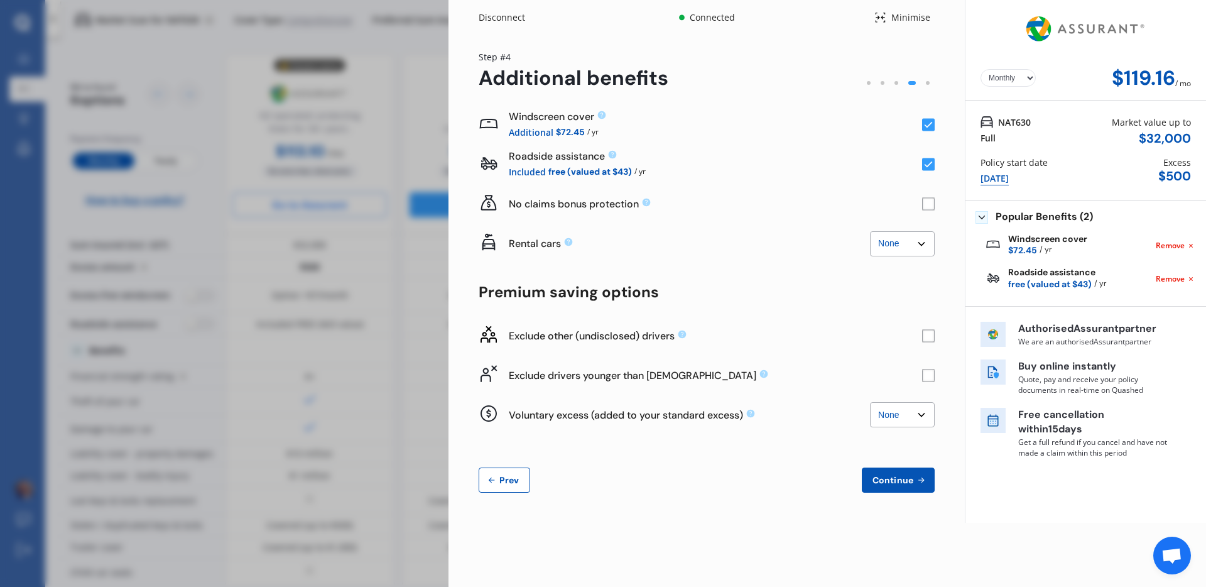
click at [931, 119] on rect at bounding box center [928, 125] width 13 height 13
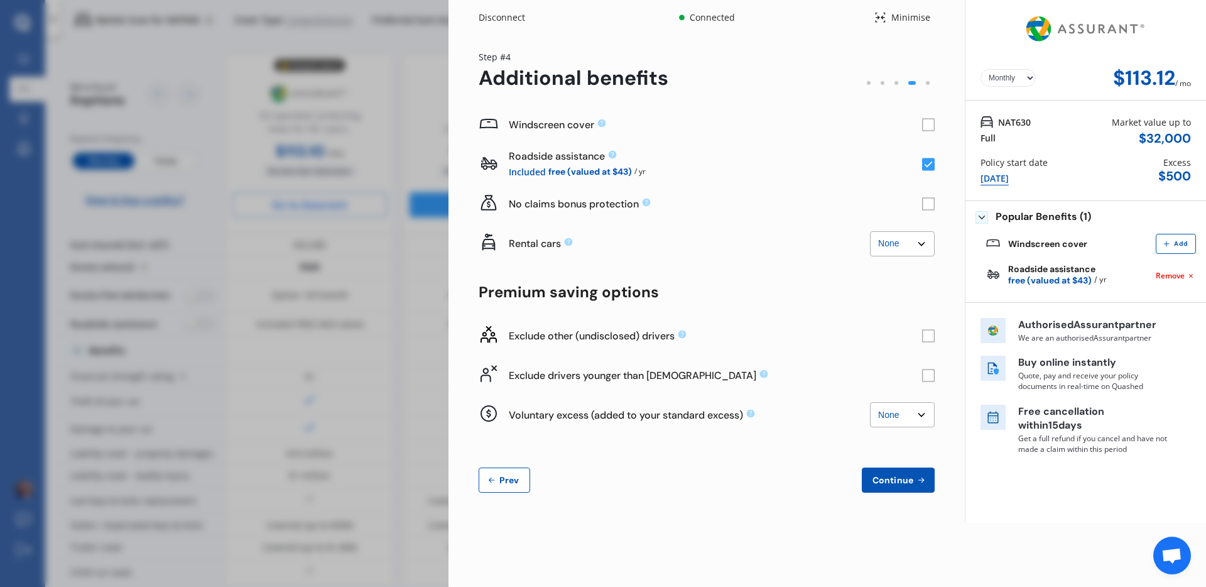
click at [931, 119] on rect at bounding box center [928, 125] width 13 height 13
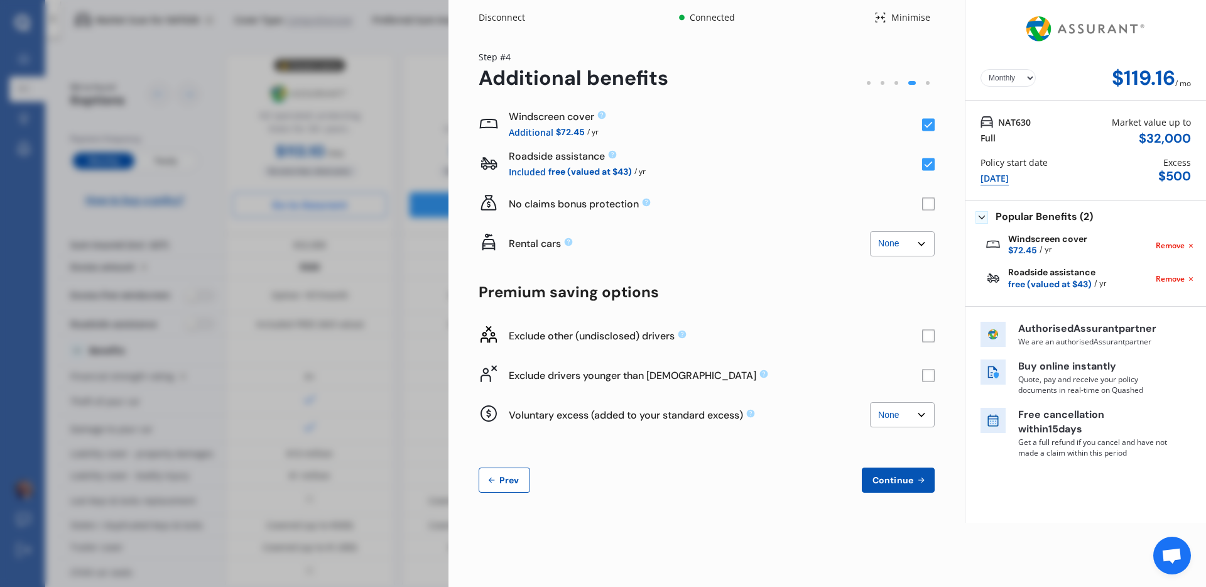
click at [931, 119] on rect at bounding box center [928, 125] width 13 height 13
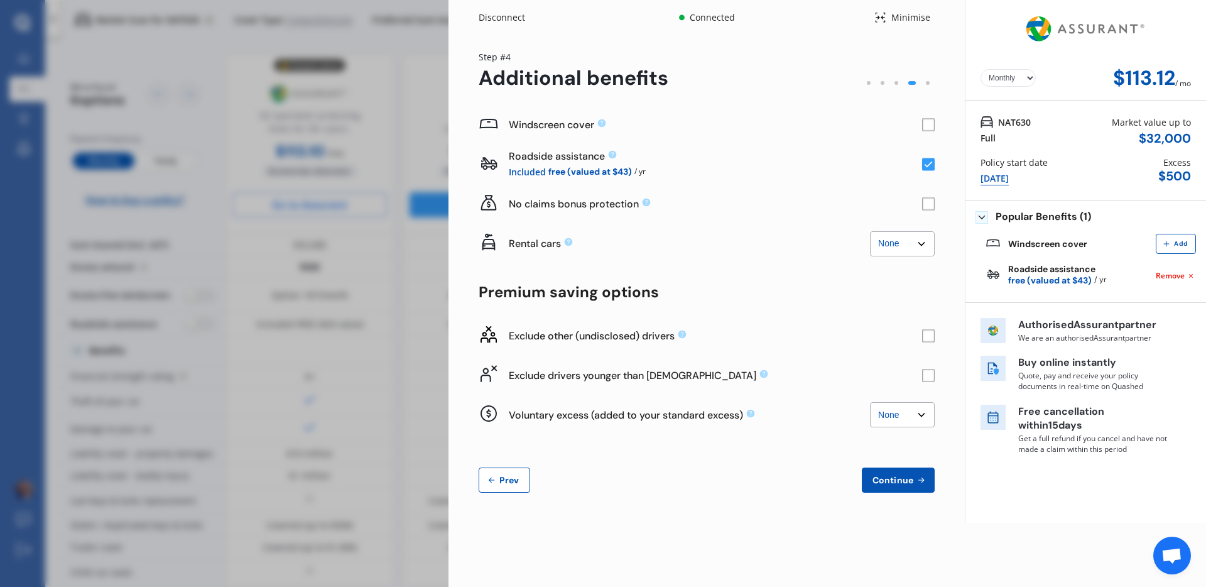
click at [513, 471] on button "Prev" at bounding box center [504, 479] width 51 height 25
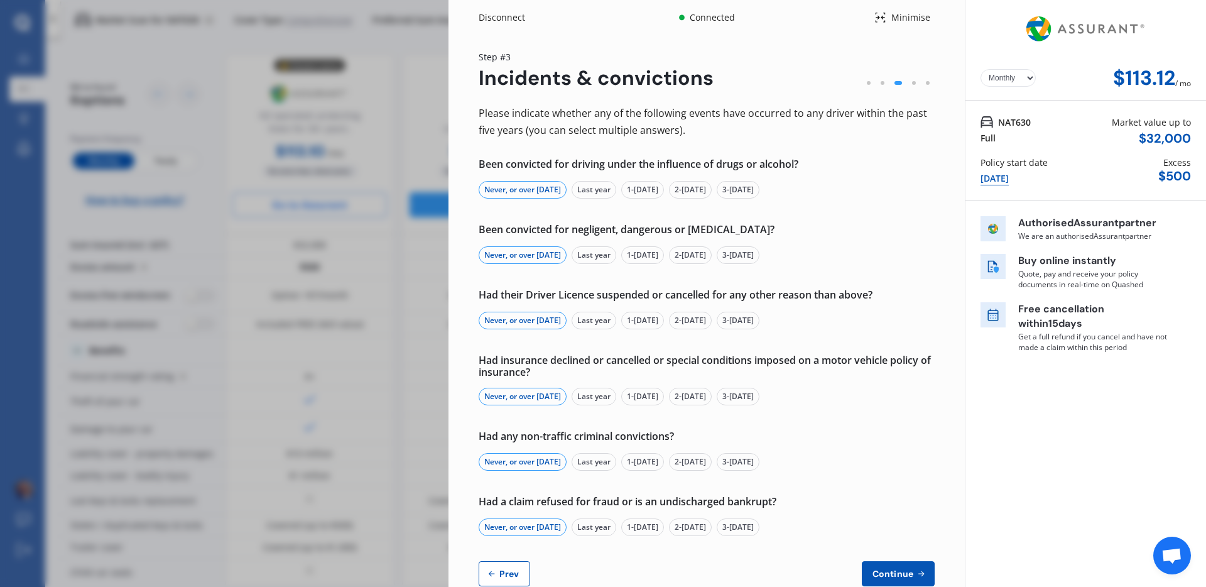
click at [499, 571] on span "Prev" at bounding box center [509, 573] width 25 height 10
select select "Mr"
select select "05"
select select "06"
select select "1990"
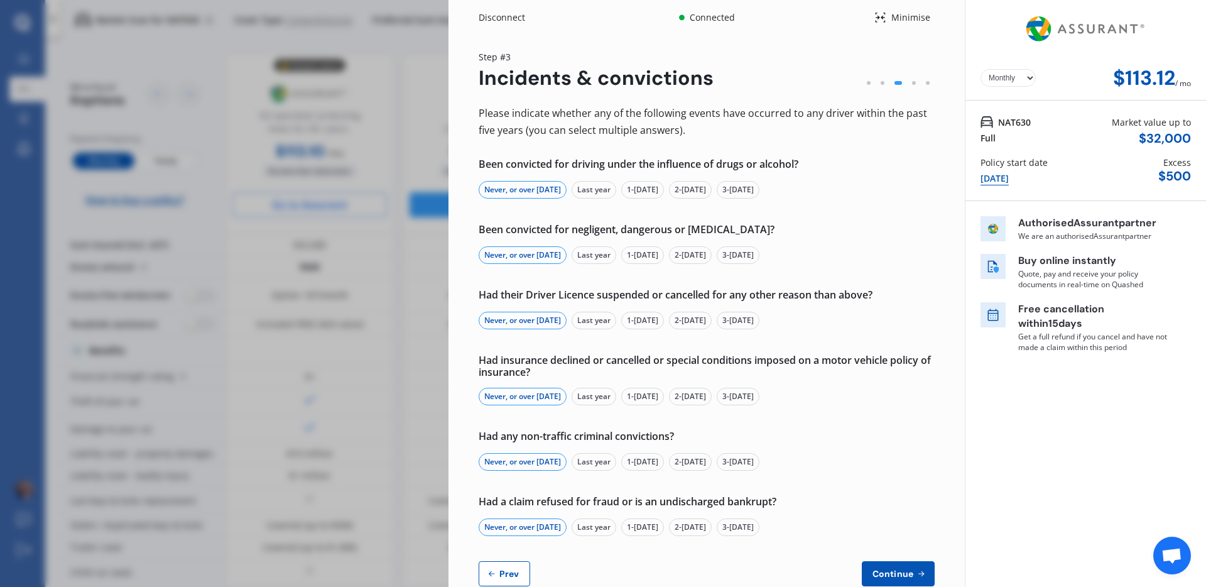
select select "full"
select select "more than 4 years"
select select "[GEOGRAPHIC_DATA]"
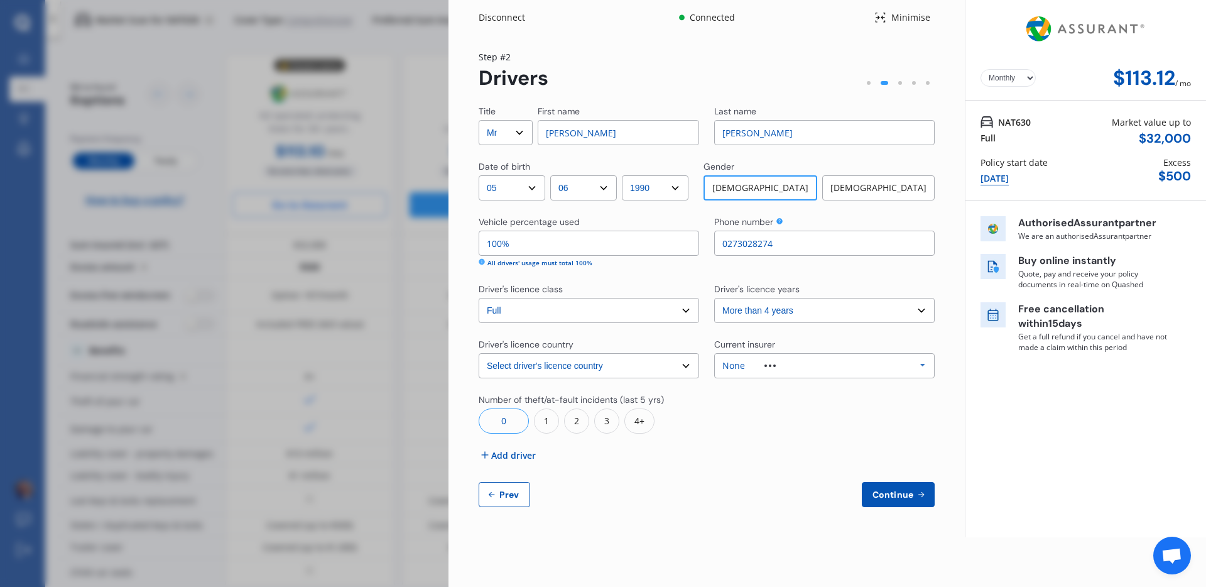
click at [791, 312] on select "Select driver's licence years Less than 1 year 1-2 years 2-4 years More than 4 …" at bounding box center [824, 310] width 220 height 25
select select "1-2 years"
click at [714, 298] on select "Select driver's licence years Less than 1 year 1-2 years 2-4 years More than 4 …" at bounding box center [824, 310] width 220 height 25
click at [825, 438] on div "Title Select Mr Mrs Miss Ms Dr First name [PERSON_NAME] Last name [PERSON_NAME]…" at bounding box center [707, 306] width 456 height 402
click at [878, 487] on button "Continue" at bounding box center [898, 494] width 73 height 25
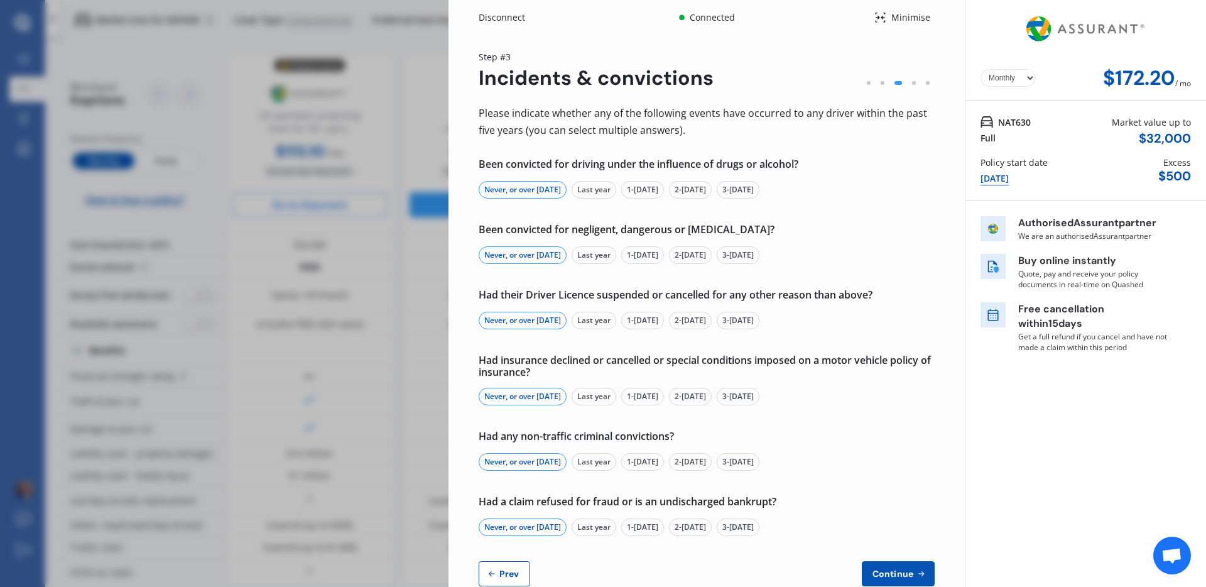
click at [322, 104] on div "Disconnect Connected Minimise Yearly Monthly $172.20 / mo Step # 3 Incidents & …" at bounding box center [603, 293] width 1206 height 587
click at [372, 309] on div "Disconnect Connected Minimise Yearly Monthly $172.20 / mo Step # 3 Incidents & …" at bounding box center [603, 293] width 1206 height 587
click at [502, 16] on div "Disconnect" at bounding box center [509, 17] width 60 height 13
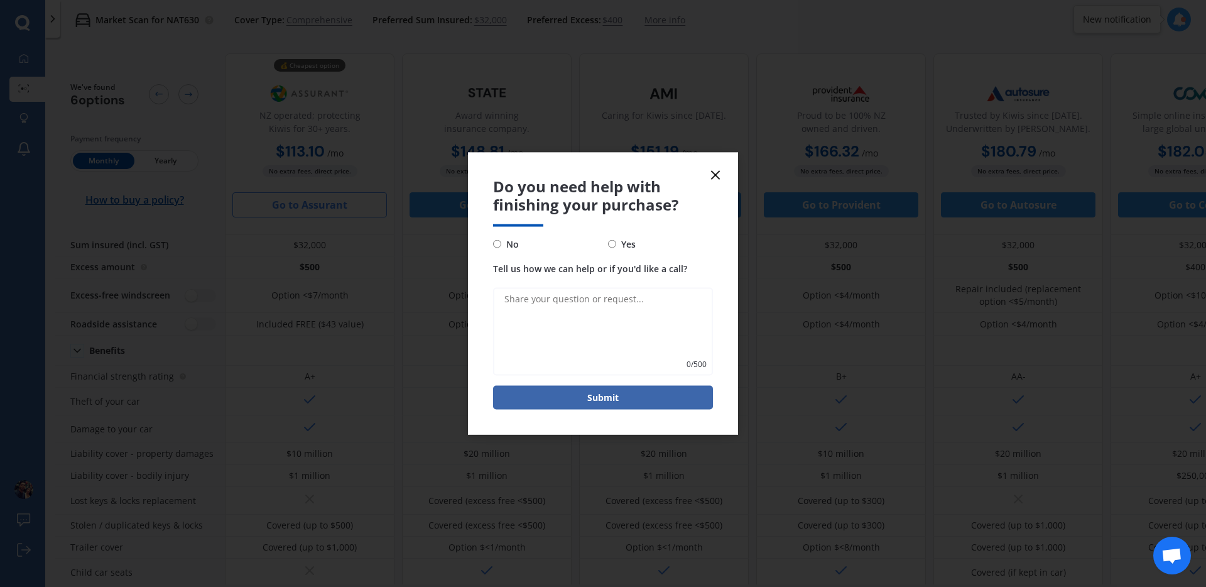
click at [718, 176] on icon at bounding box center [715, 175] width 15 height 15
